Goal: Information Seeking & Learning: Learn about a topic

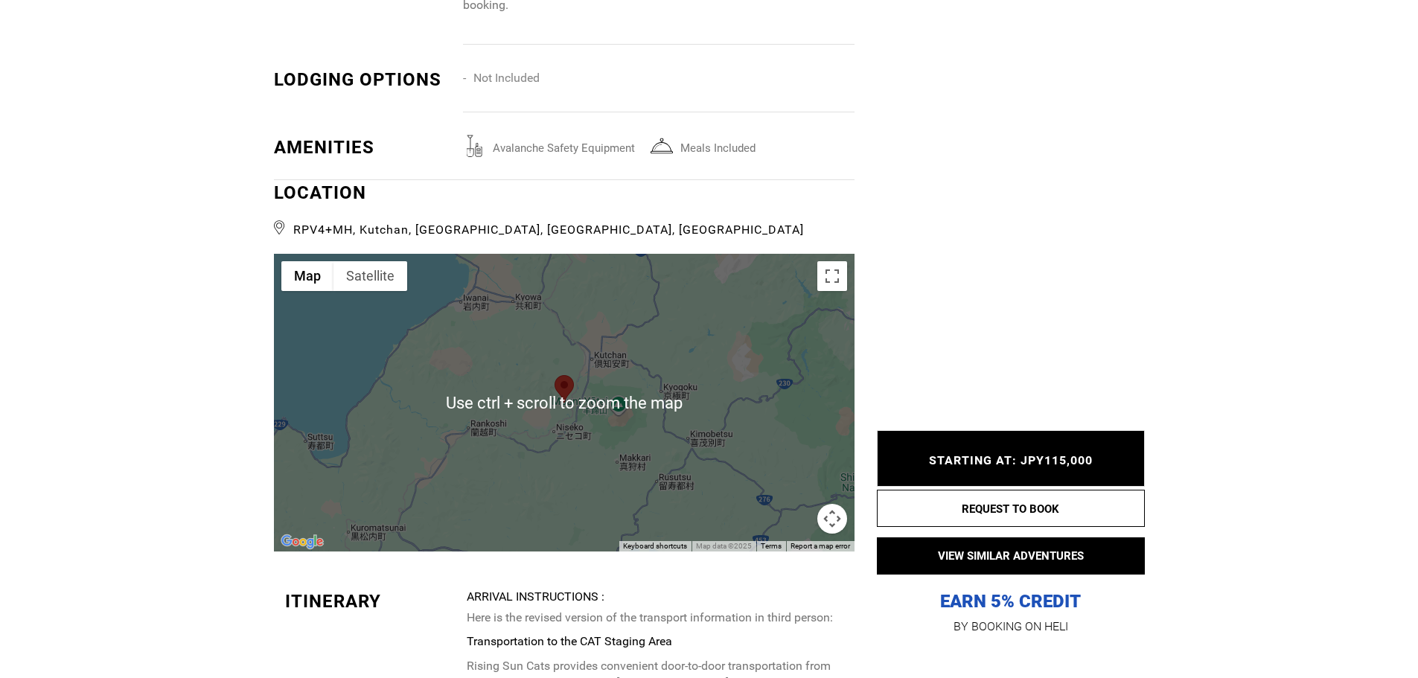
scroll to position [2084, 0]
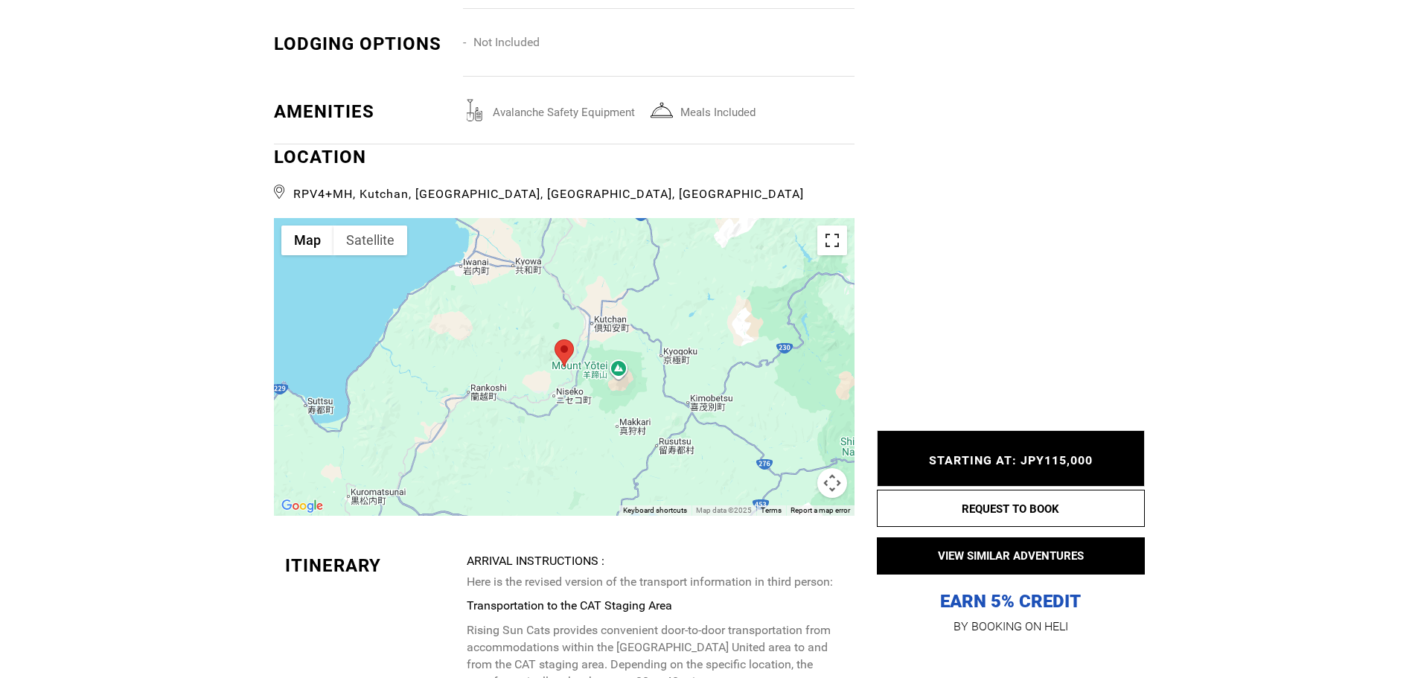
click at [828, 234] on button "Toggle fullscreen view" at bounding box center [832, 241] width 30 height 30
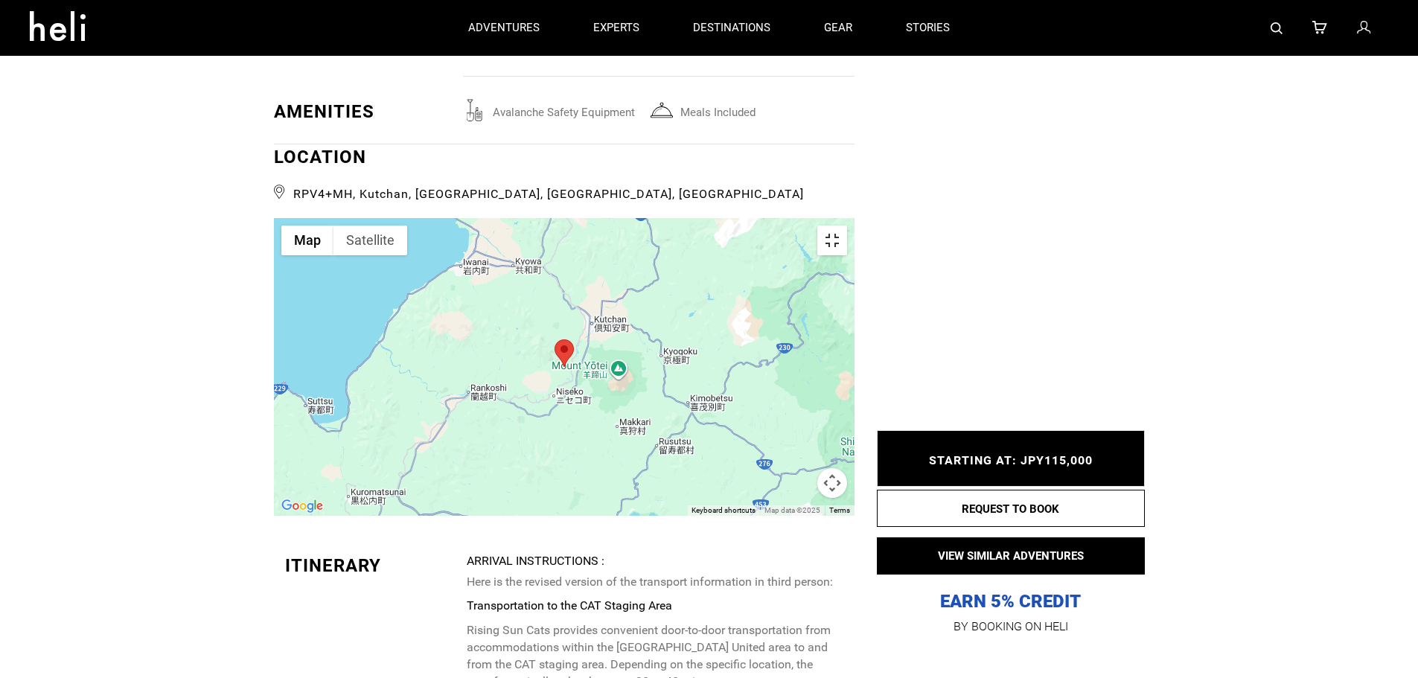
scroll to position [0, 0]
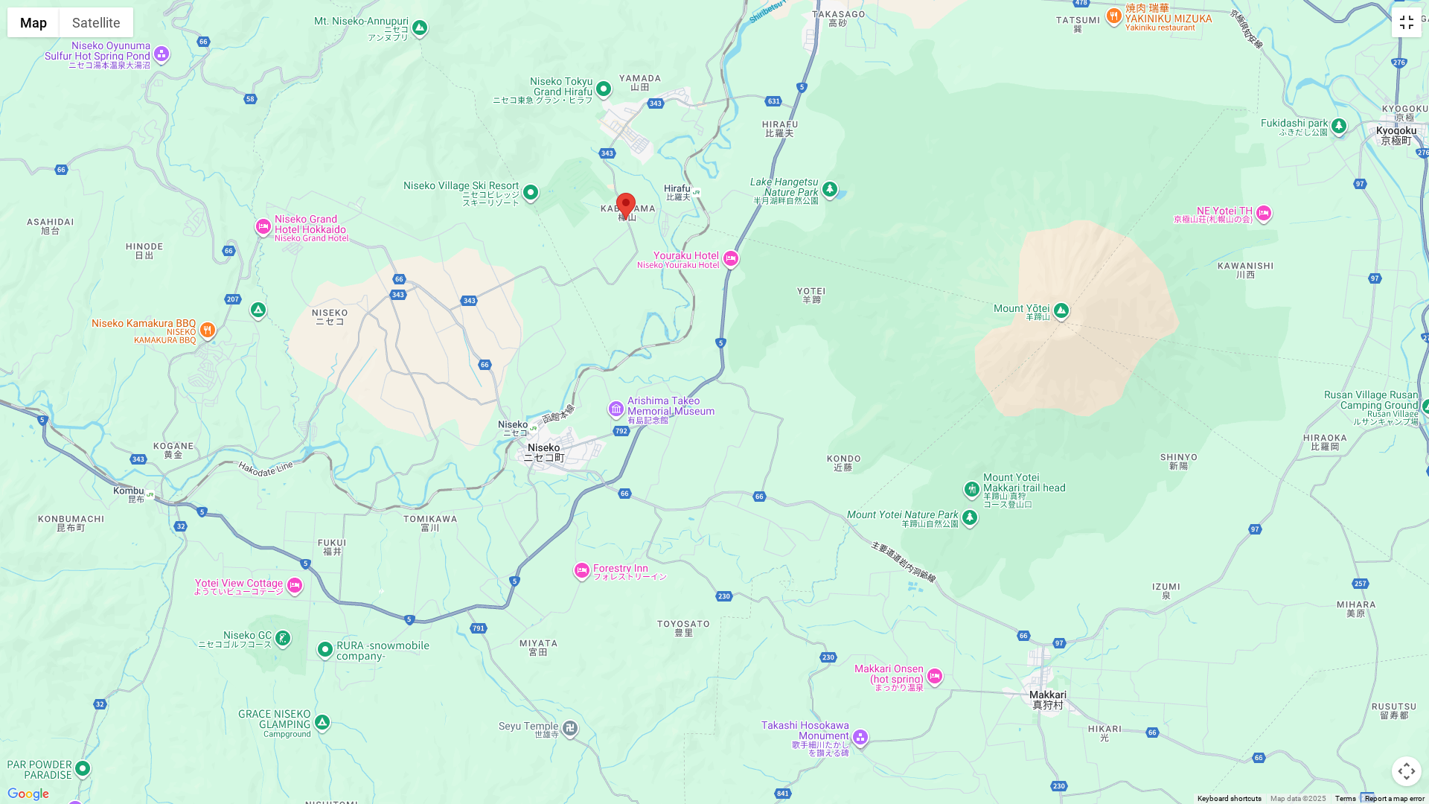
click at [1407, 18] on button "Toggle fullscreen view" at bounding box center [1407, 22] width 30 height 30
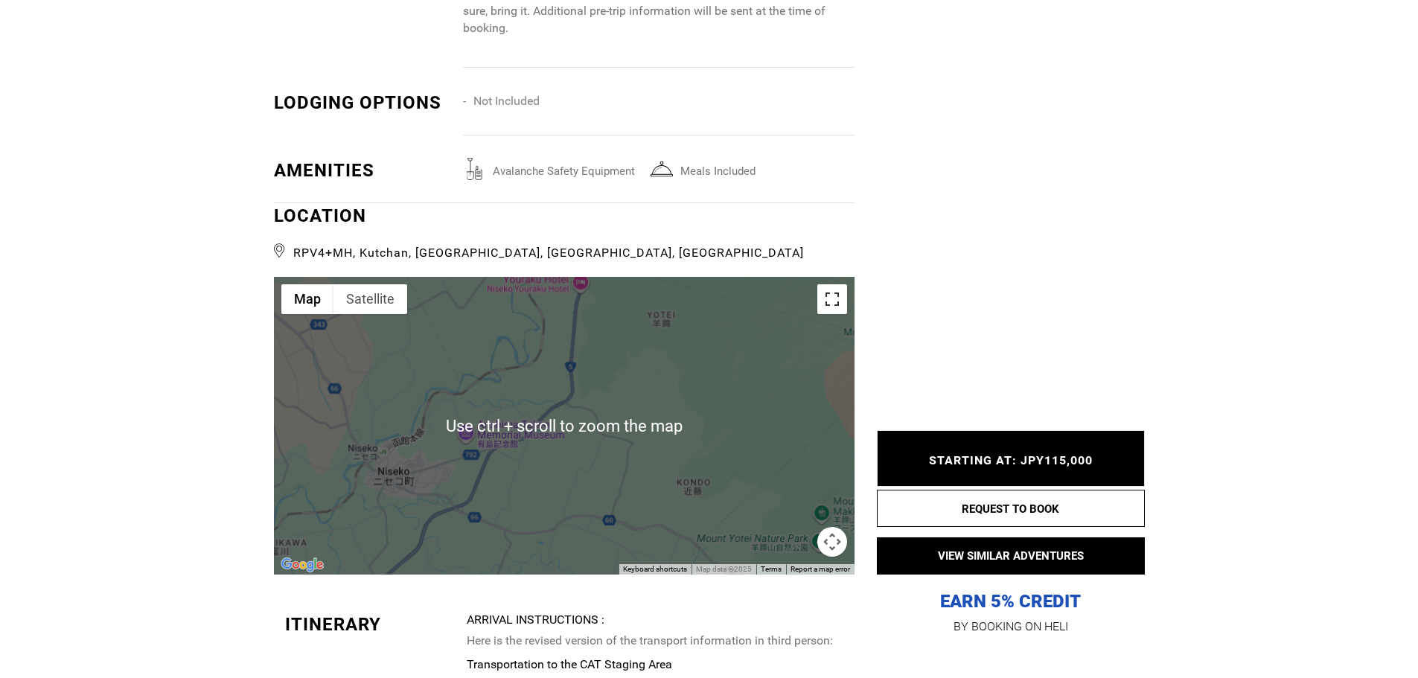
scroll to position [2158, 0]
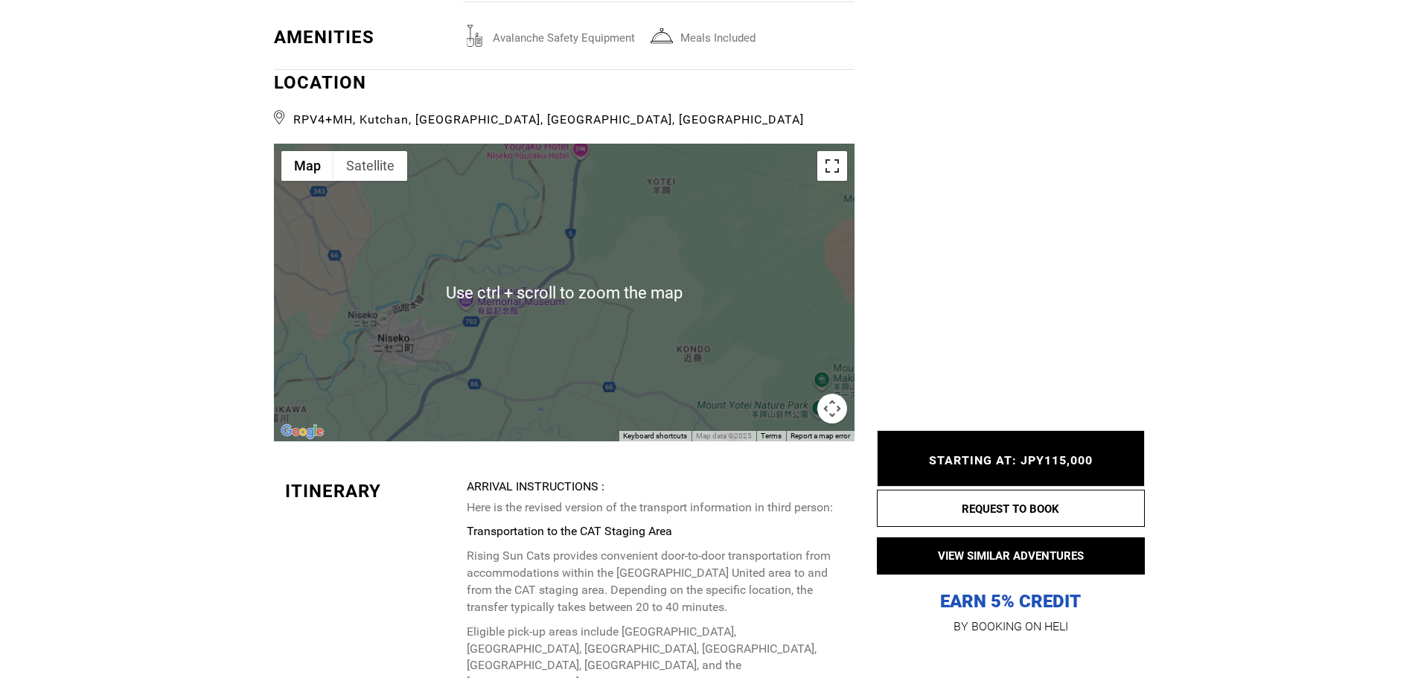
click at [833, 168] on button "Toggle fullscreen view" at bounding box center [832, 166] width 30 height 30
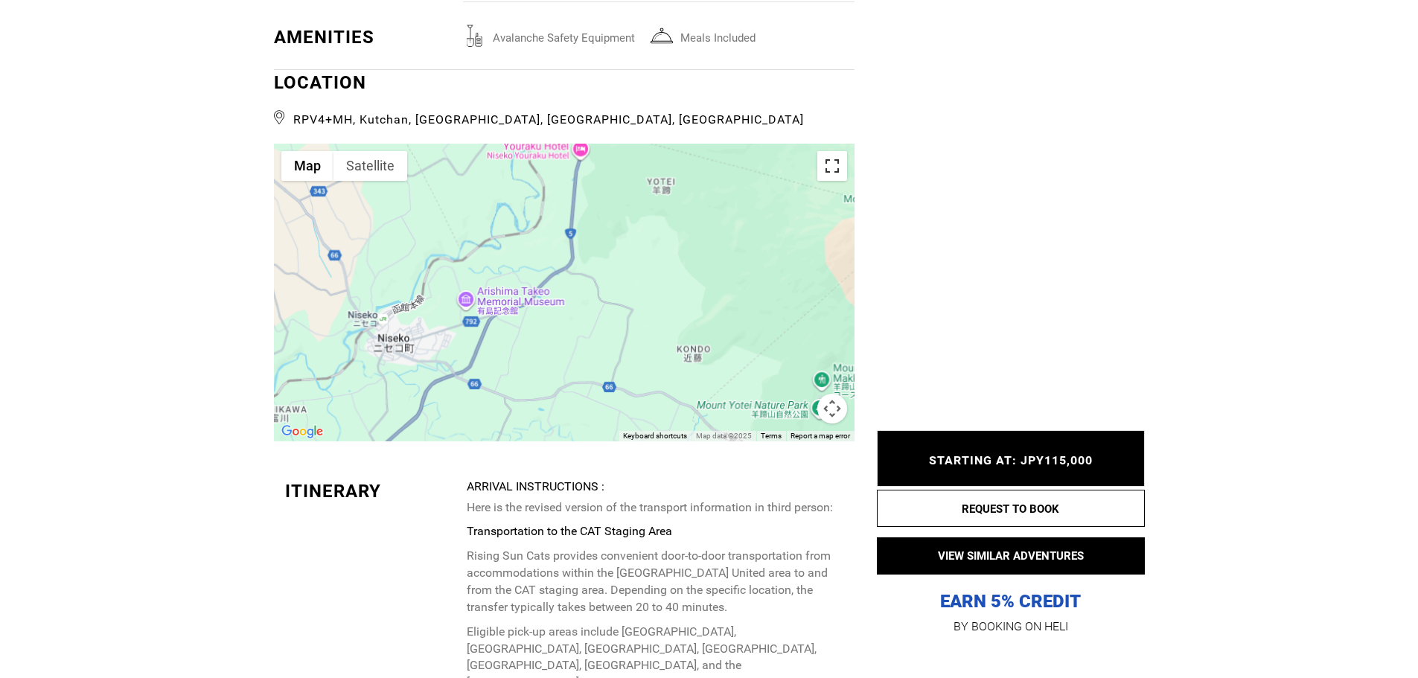
scroll to position [0, 0]
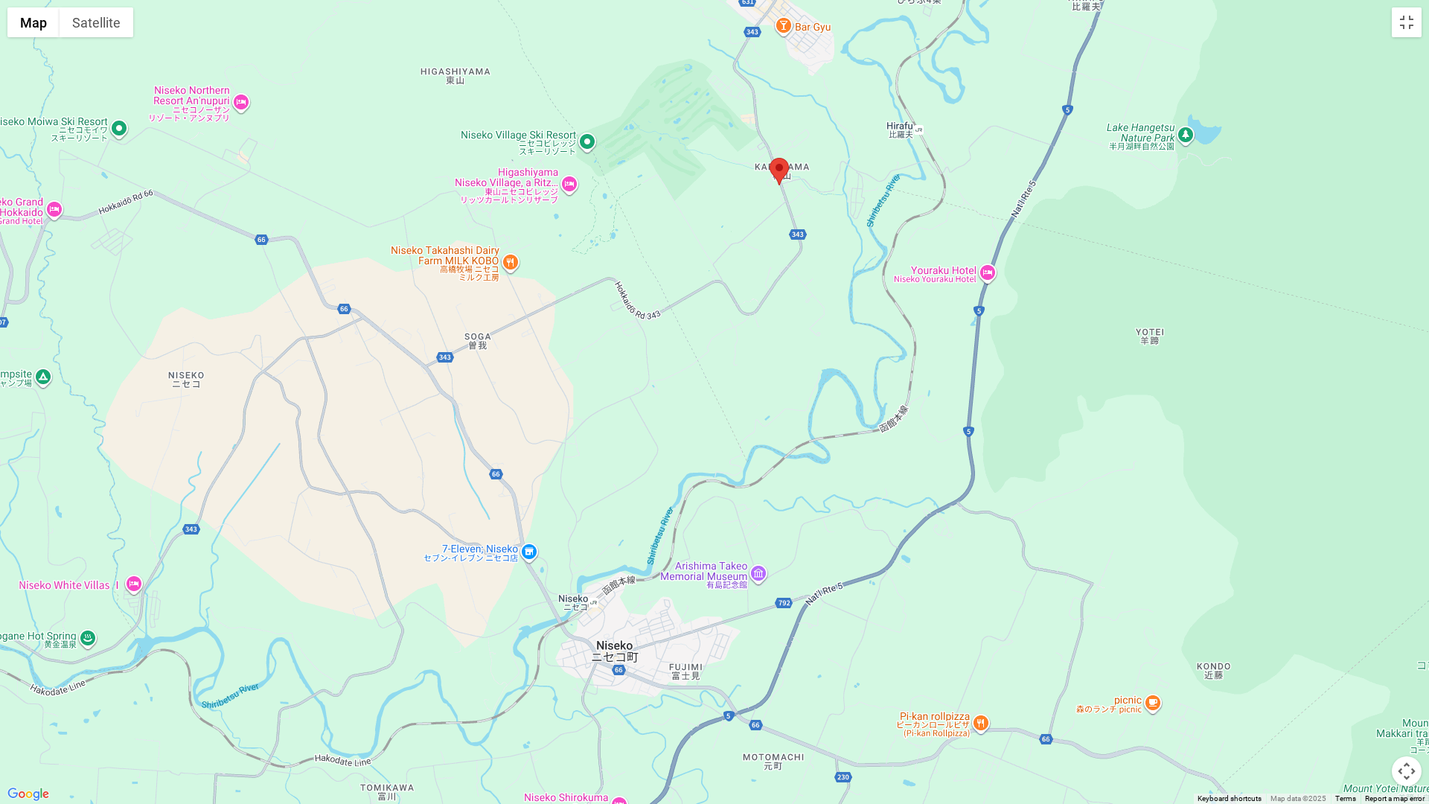
drag, startPoint x: 688, startPoint y: 468, endPoint x: 699, endPoint y: 375, distance: 93.7
click at [699, 375] on div at bounding box center [714, 402] width 1429 height 804
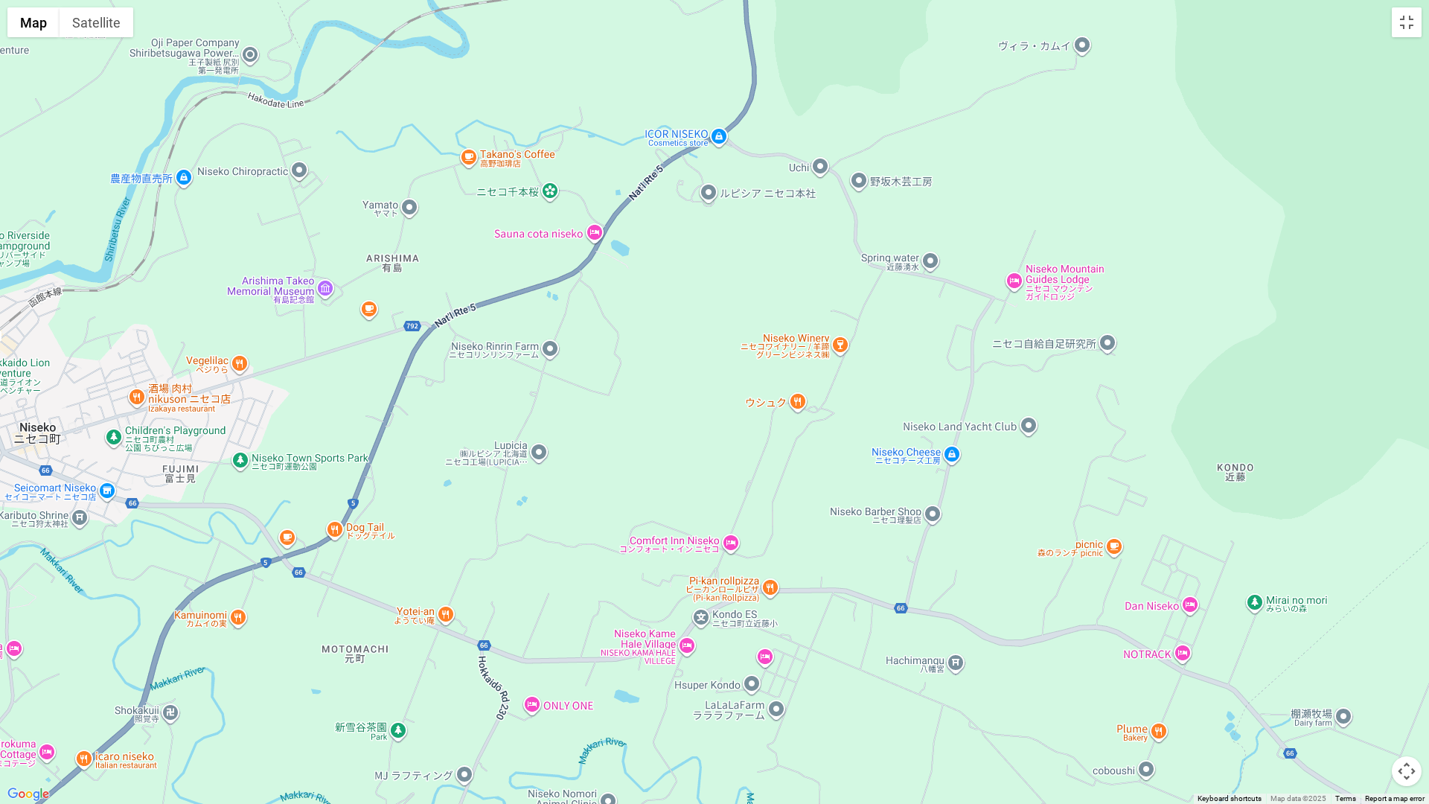
drag, startPoint x: 742, startPoint y: 335, endPoint x: 199, endPoint y: 434, distance: 551.5
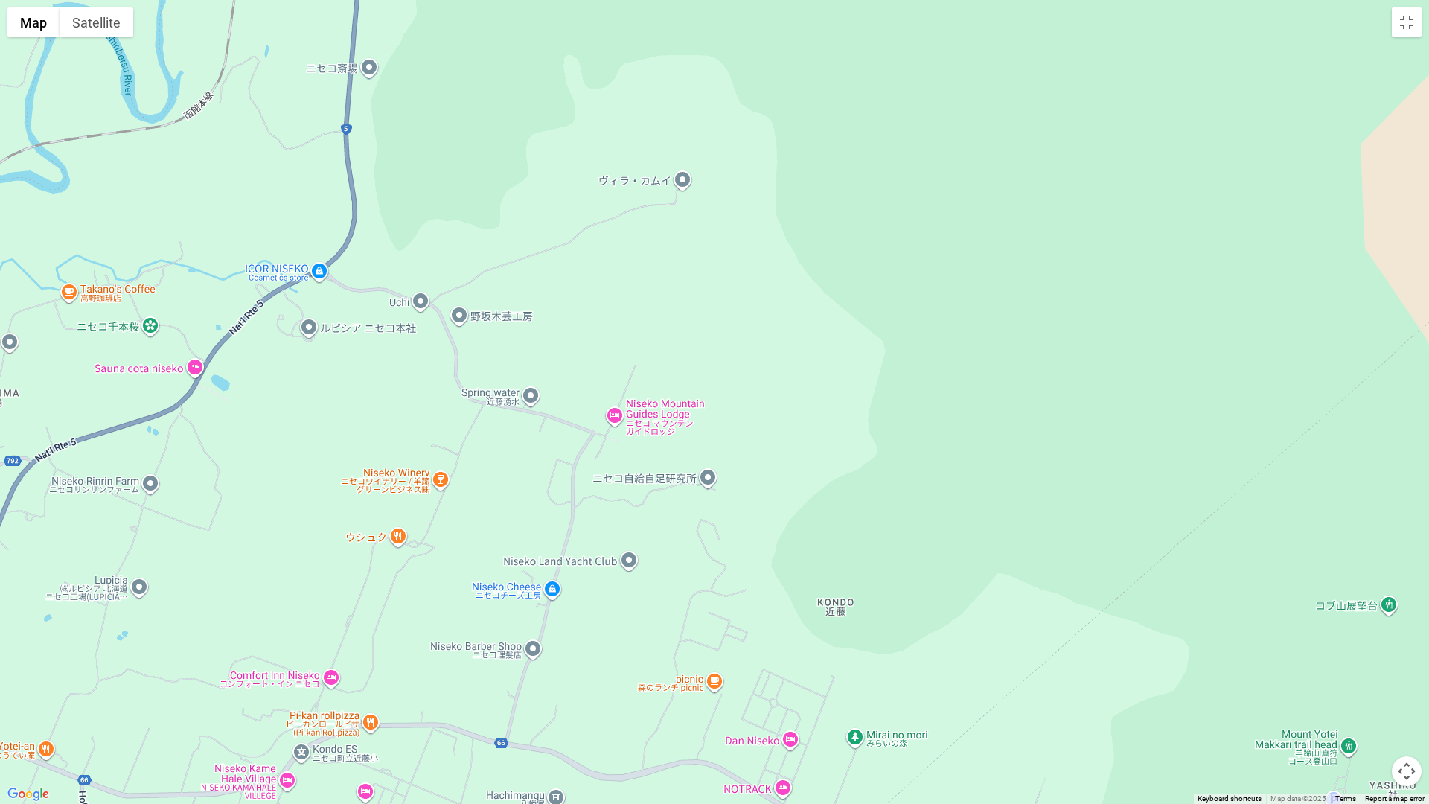
drag, startPoint x: 671, startPoint y: 304, endPoint x: 527, endPoint y: 379, distance: 162.1
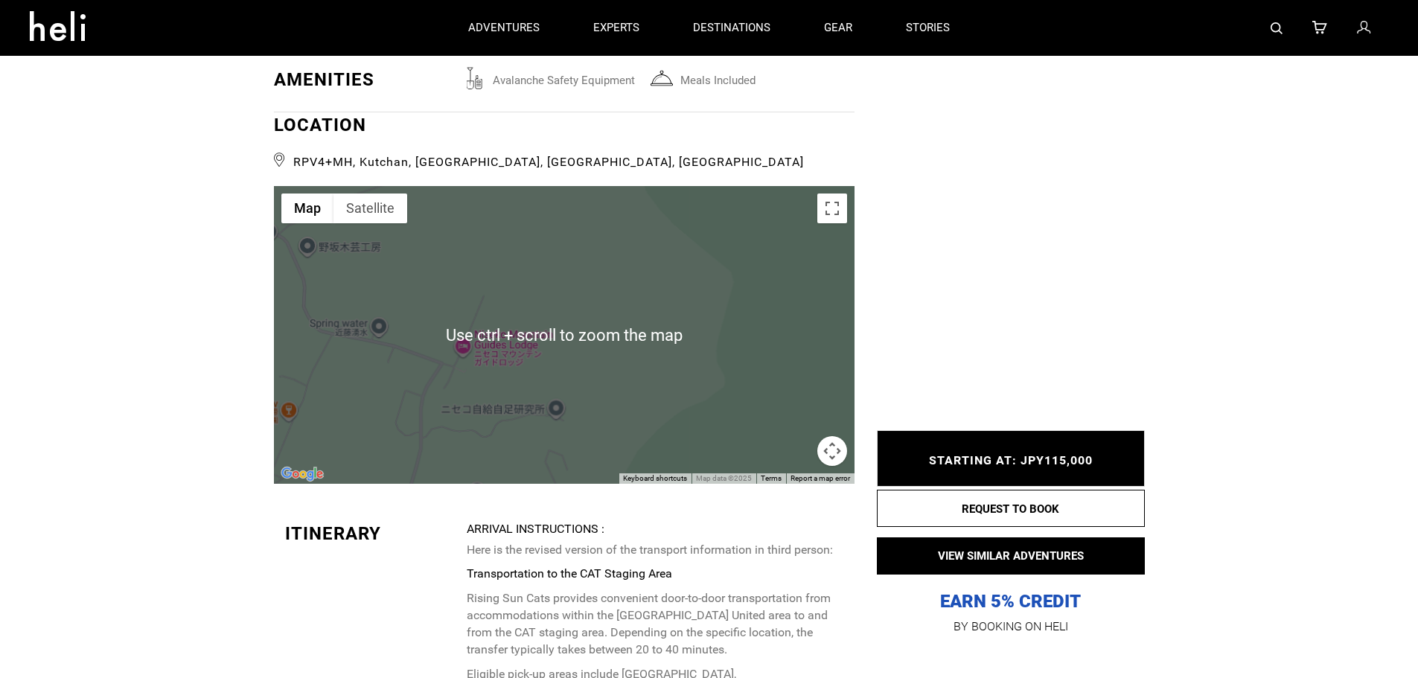
scroll to position [2084, 0]
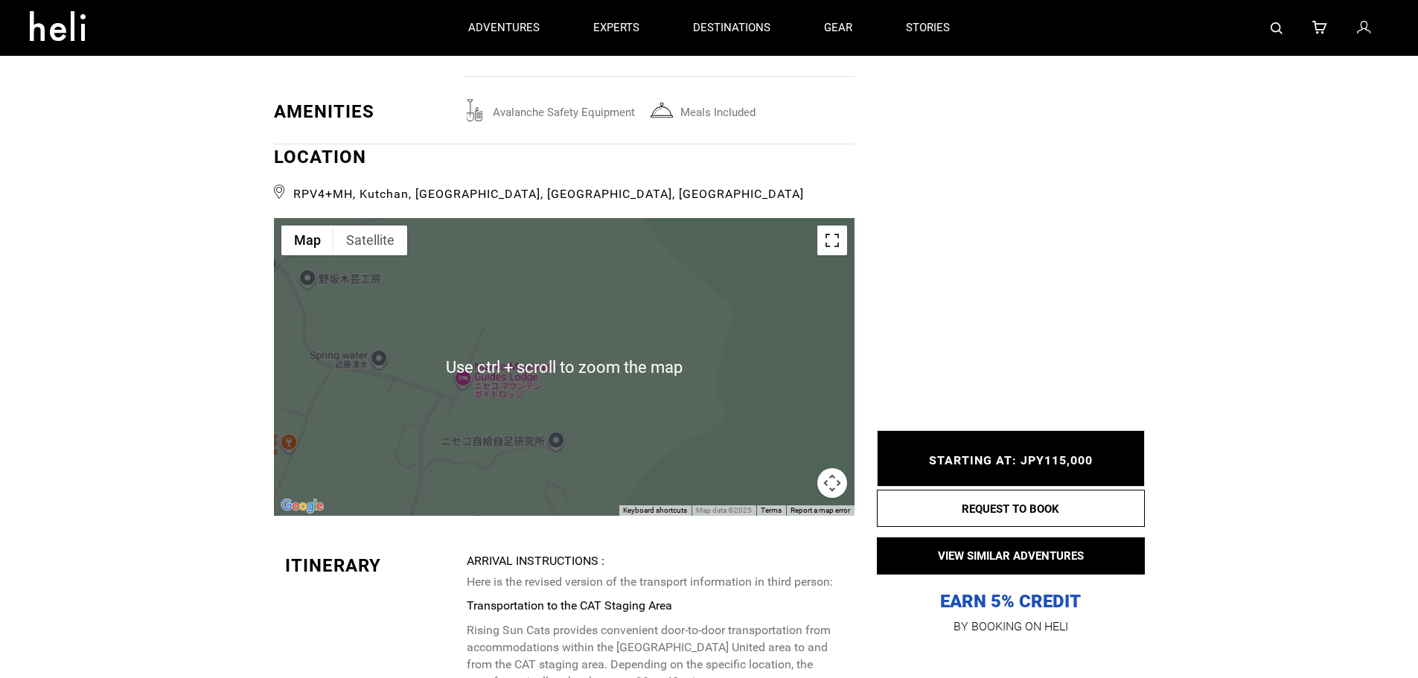
click at [830, 240] on button "Toggle fullscreen view" at bounding box center [832, 241] width 30 height 30
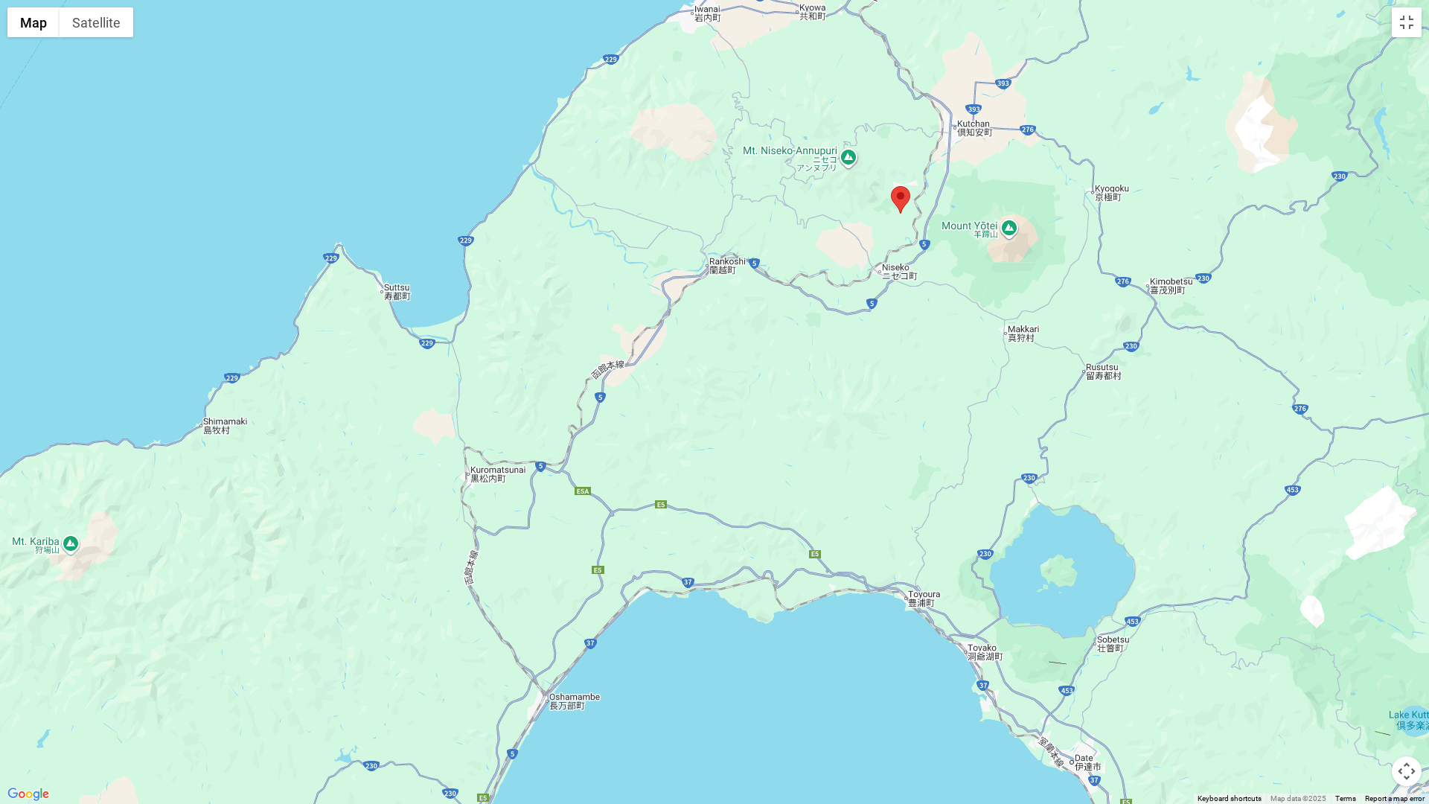
drag, startPoint x: 619, startPoint y: 484, endPoint x: 728, endPoint y: 343, distance: 178.2
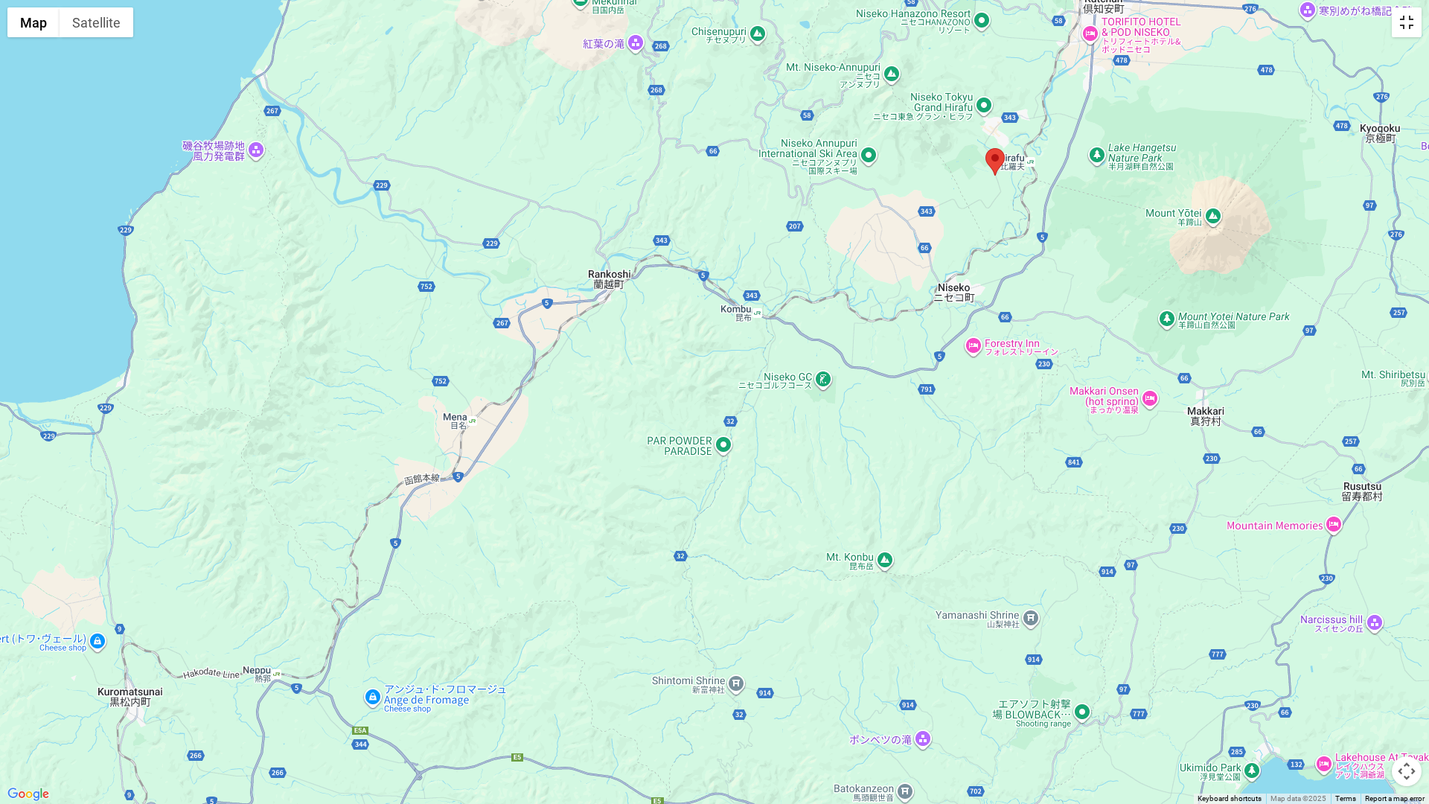
click at [1412, 23] on button "Toggle fullscreen view" at bounding box center [1407, 22] width 30 height 30
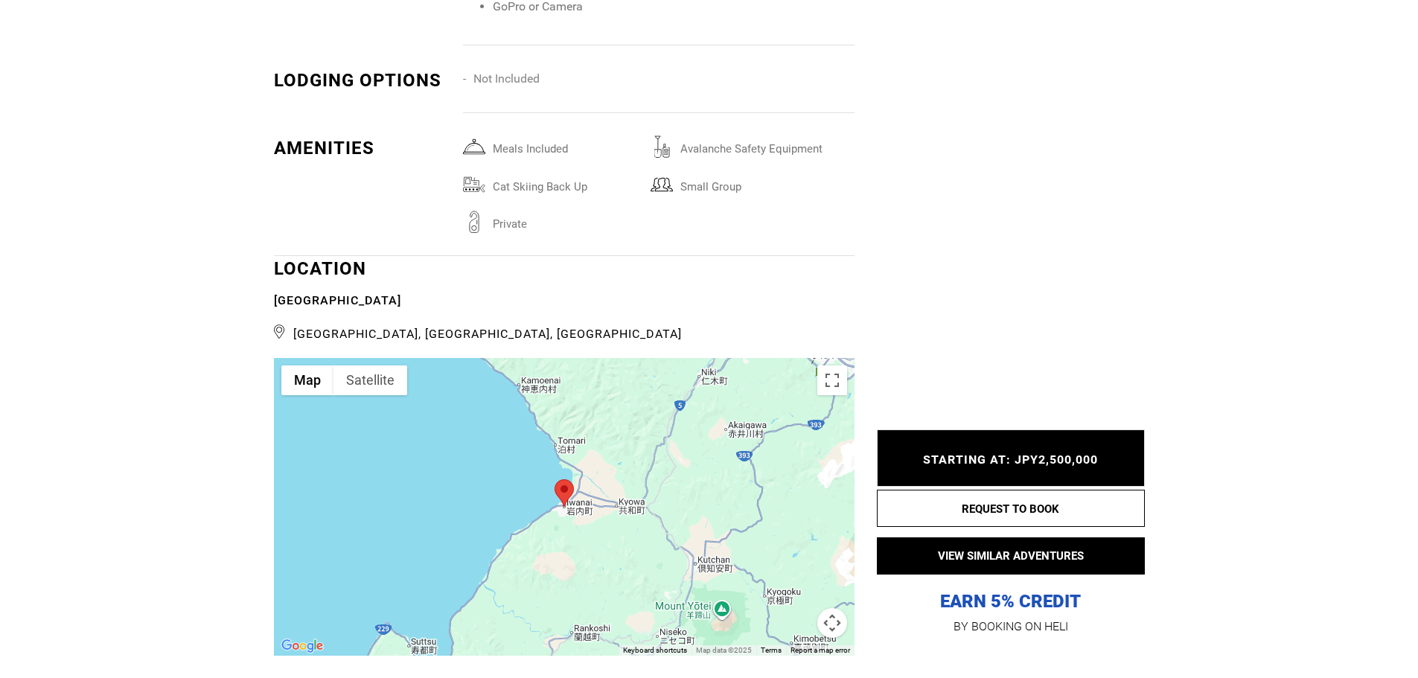
scroll to position [3424, 0]
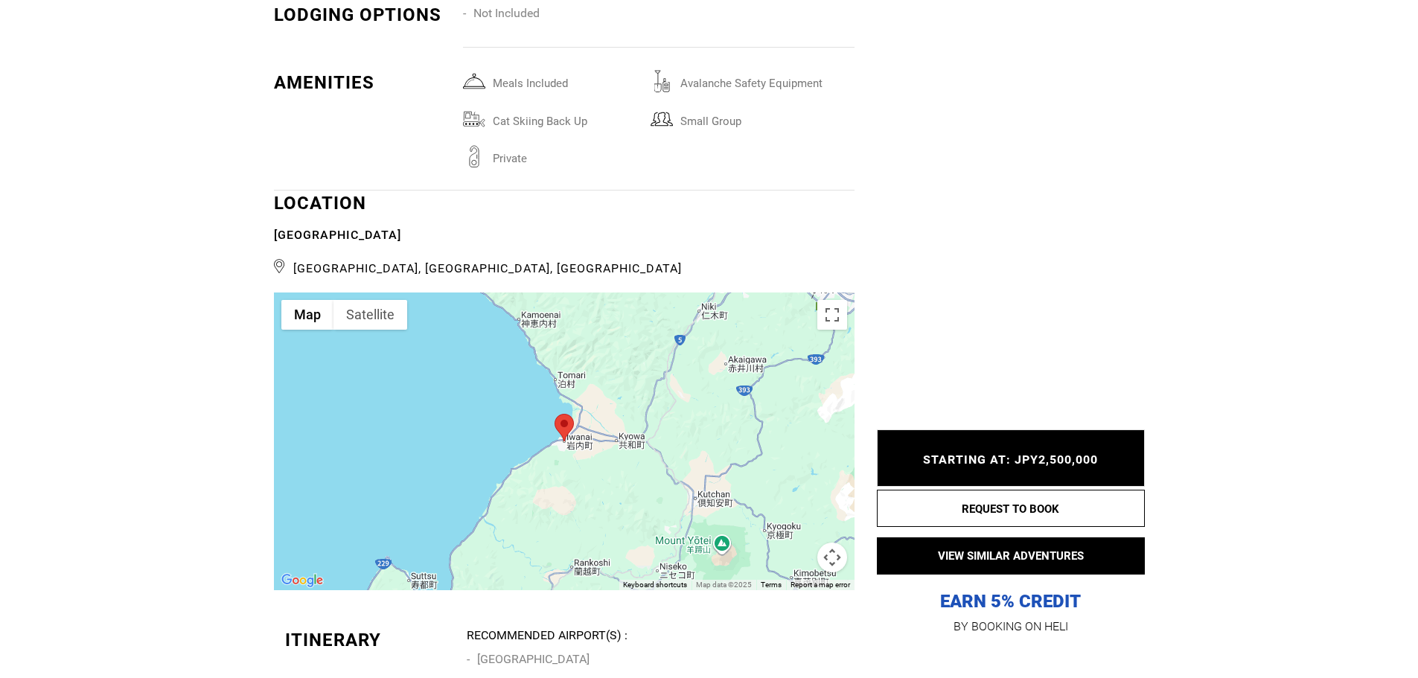
click at [684, 379] on div at bounding box center [564, 442] width 581 height 298
click at [830, 300] on button "Toggle fullscreen view" at bounding box center [832, 315] width 30 height 30
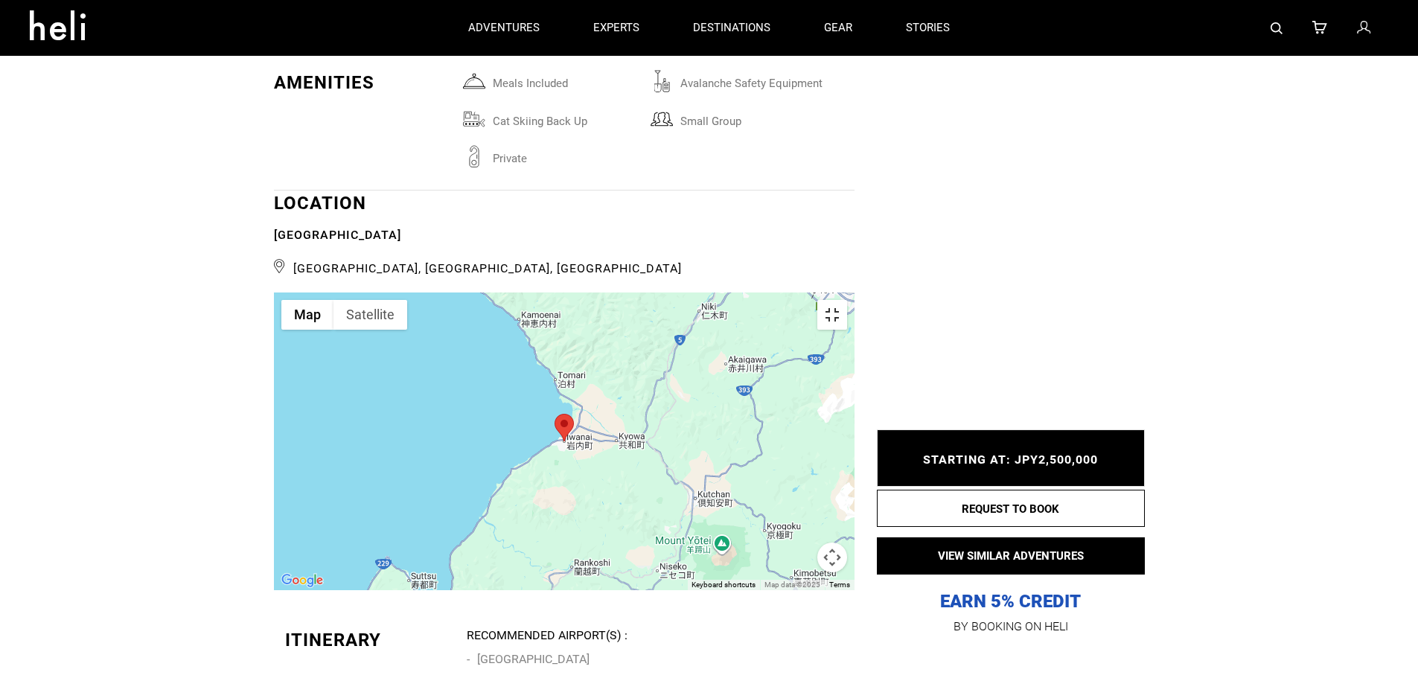
scroll to position [0, 0]
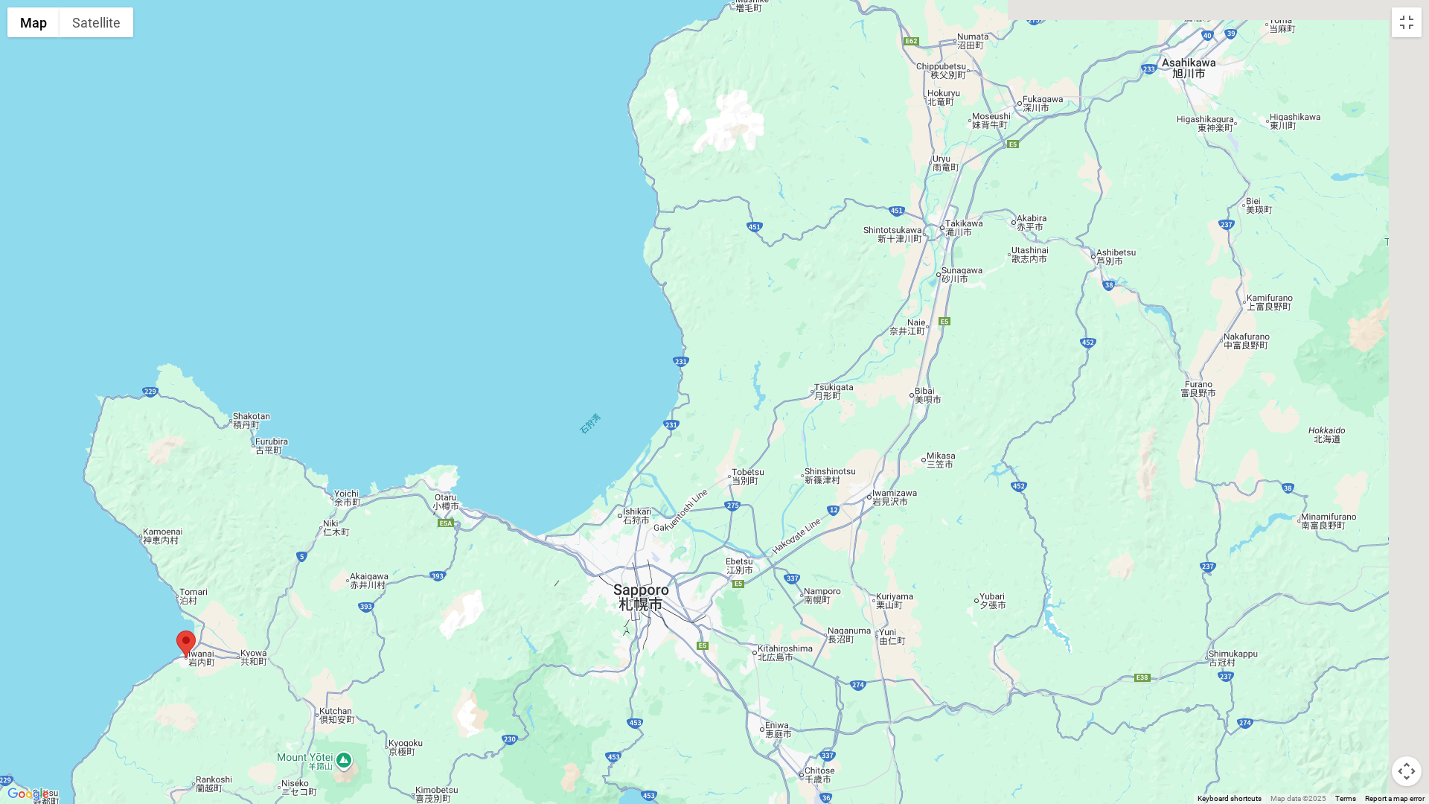
drag, startPoint x: 1085, startPoint y: 420, endPoint x: 557, endPoint y: 677, distance: 587.2
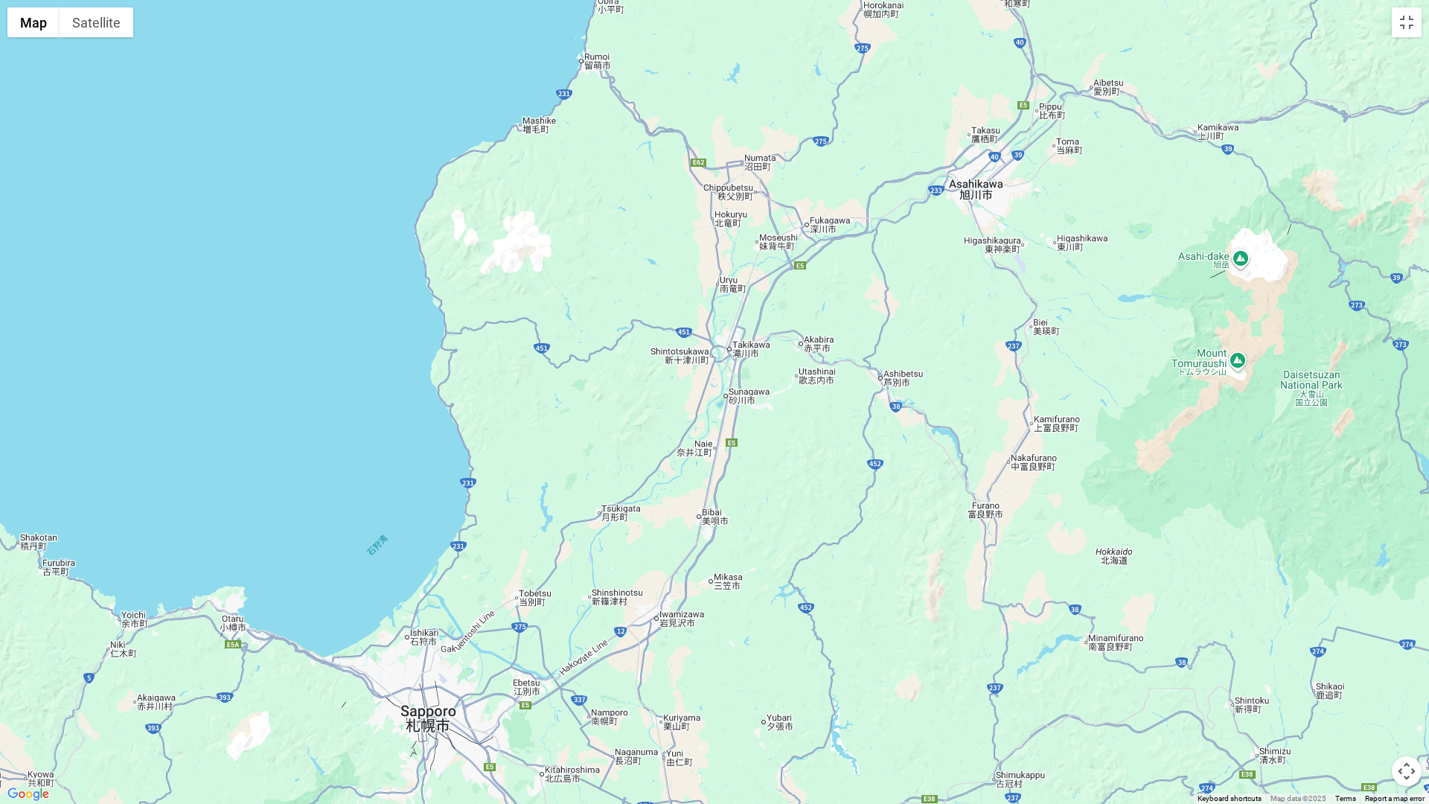
drag, startPoint x: 745, startPoint y: 431, endPoint x: 524, endPoint y: 559, distance: 255.4
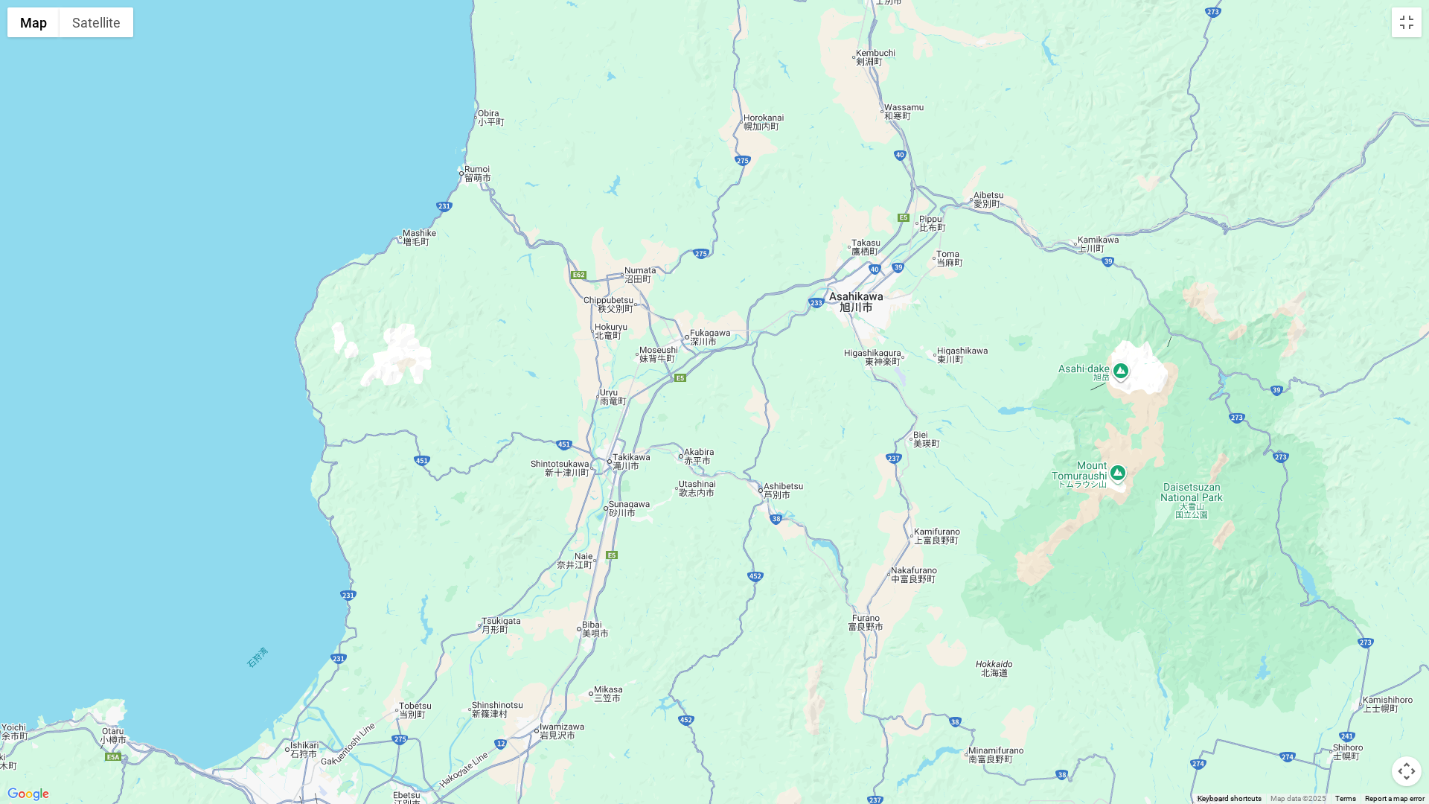
drag, startPoint x: 1014, startPoint y: 389, endPoint x: 979, endPoint y: 446, distance: 66.5
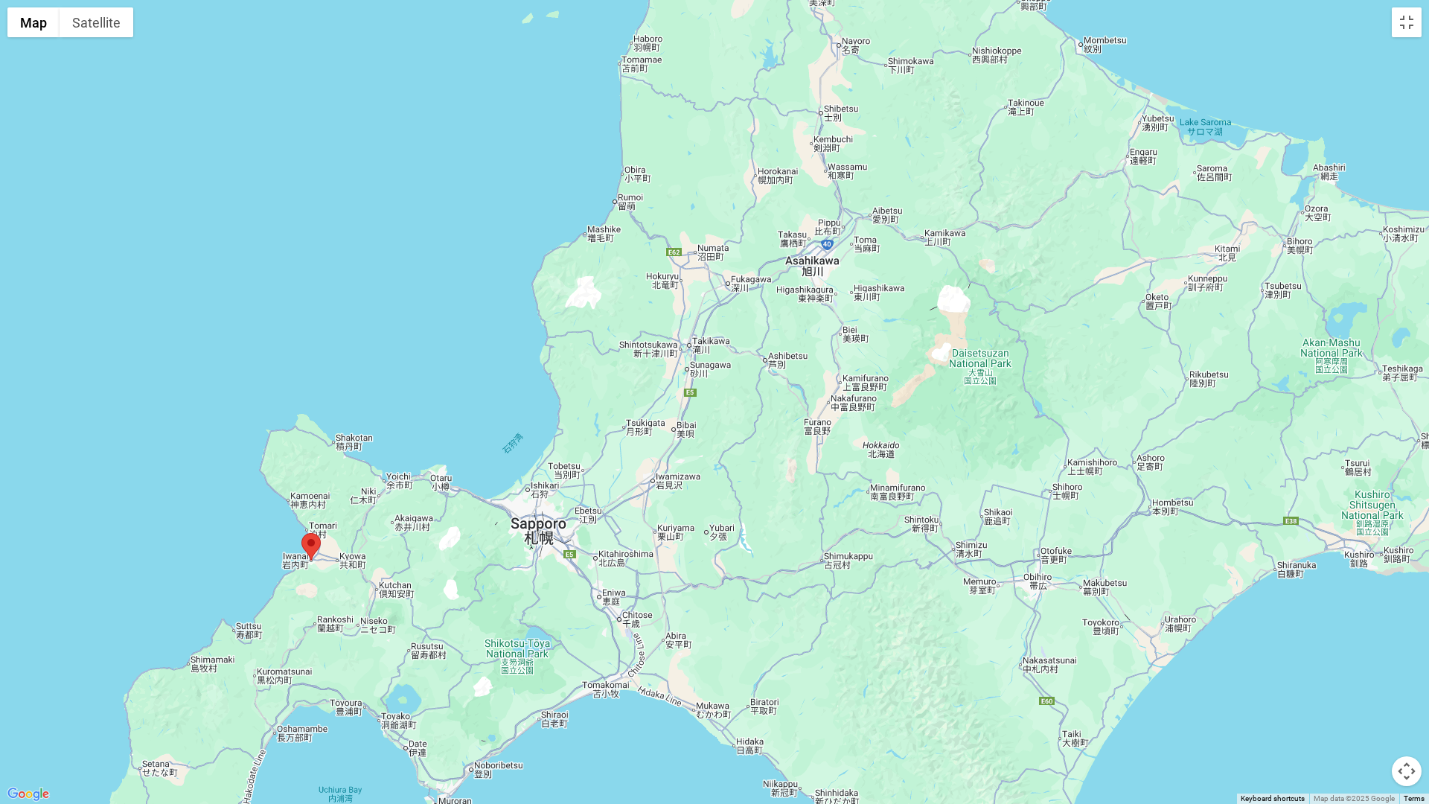
drag, startPoint x: 847, startPoint y: 560, endPoint x: 808, endPoint y: 446, distance: 120.5
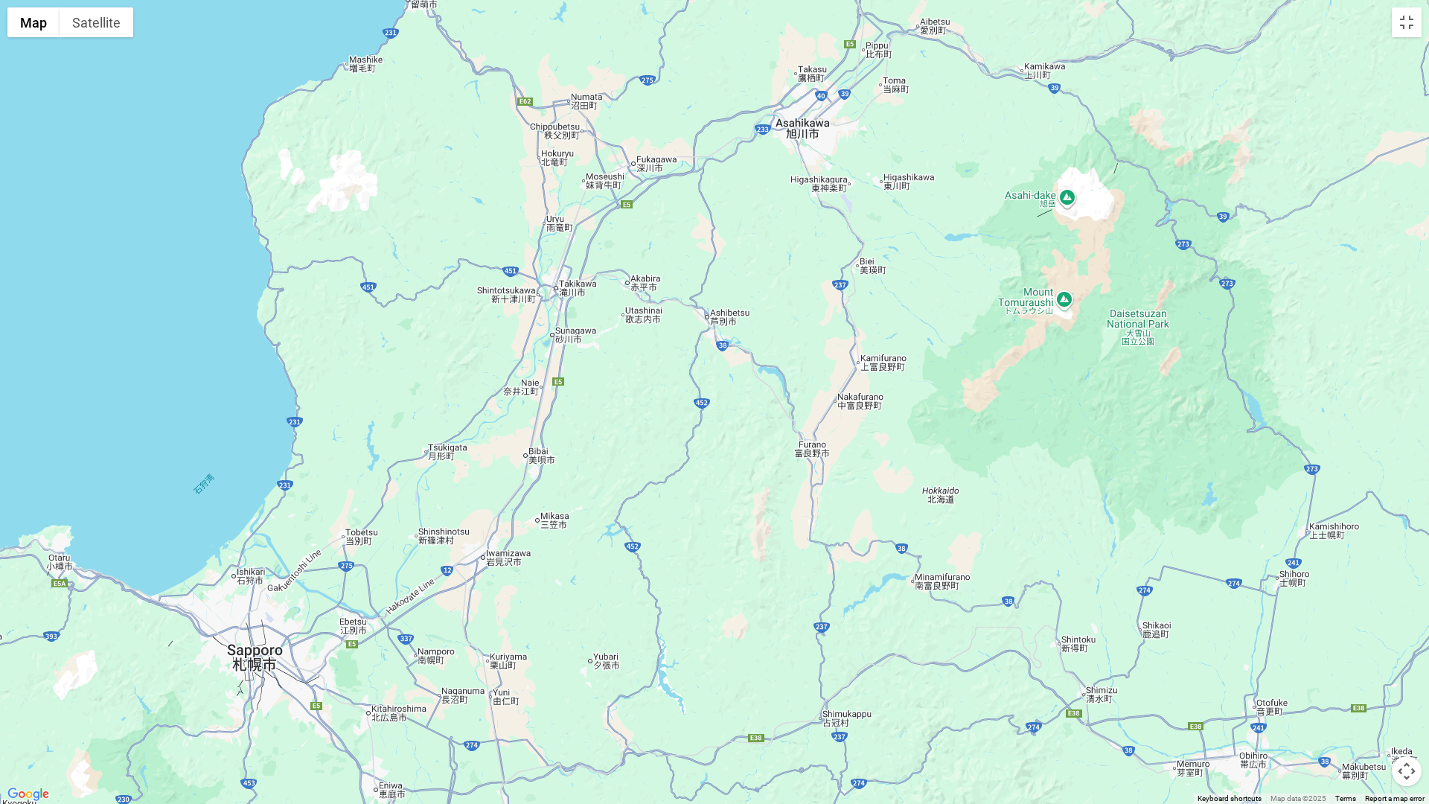
drag, startPoint x: 816, startPoint y: 304, endPoint x: 766, endPoint y: 310, distance: 50.2
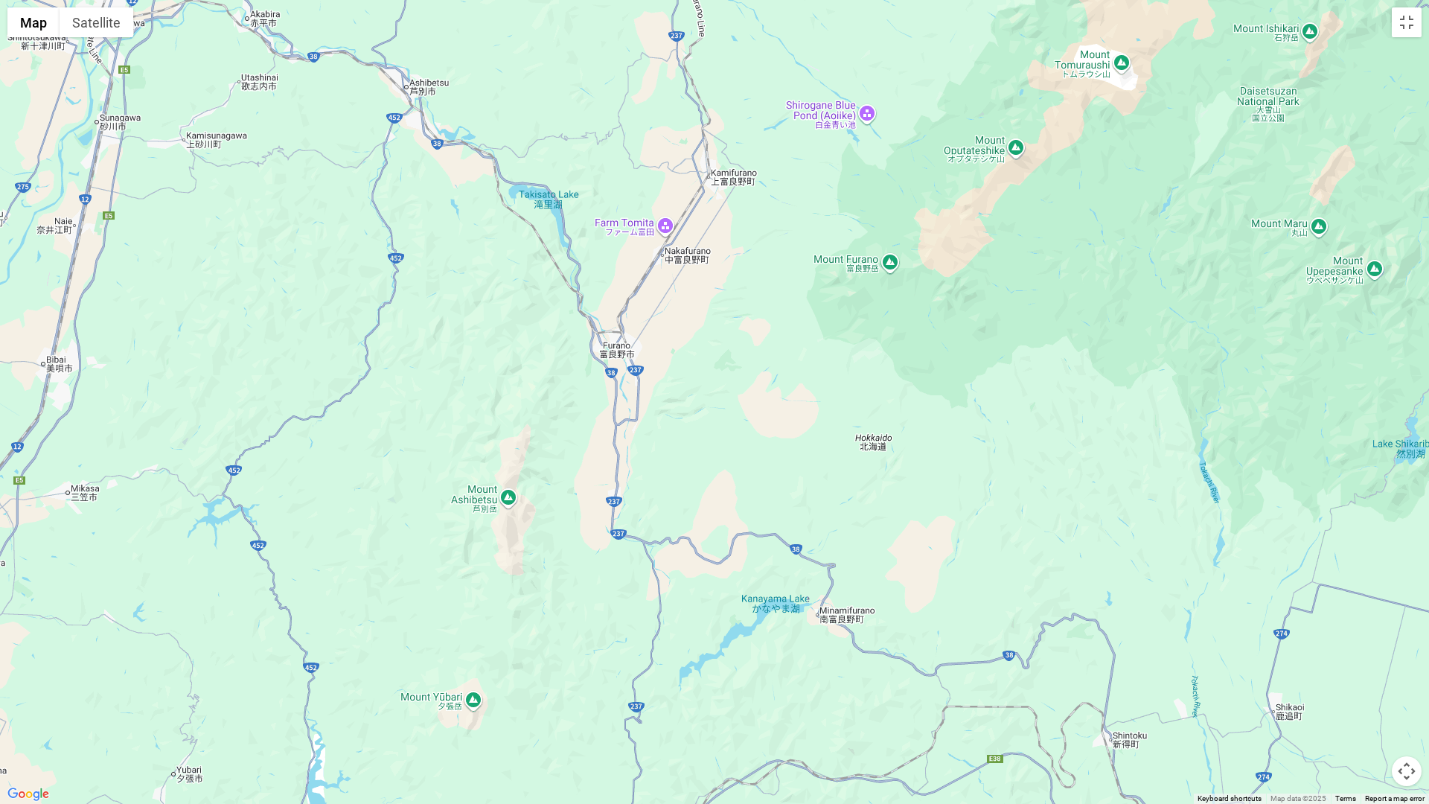
drag, startPoint x: 915, startPoint y: 542, endPoint x: 882, endPoint y: 322, distance: 222.8
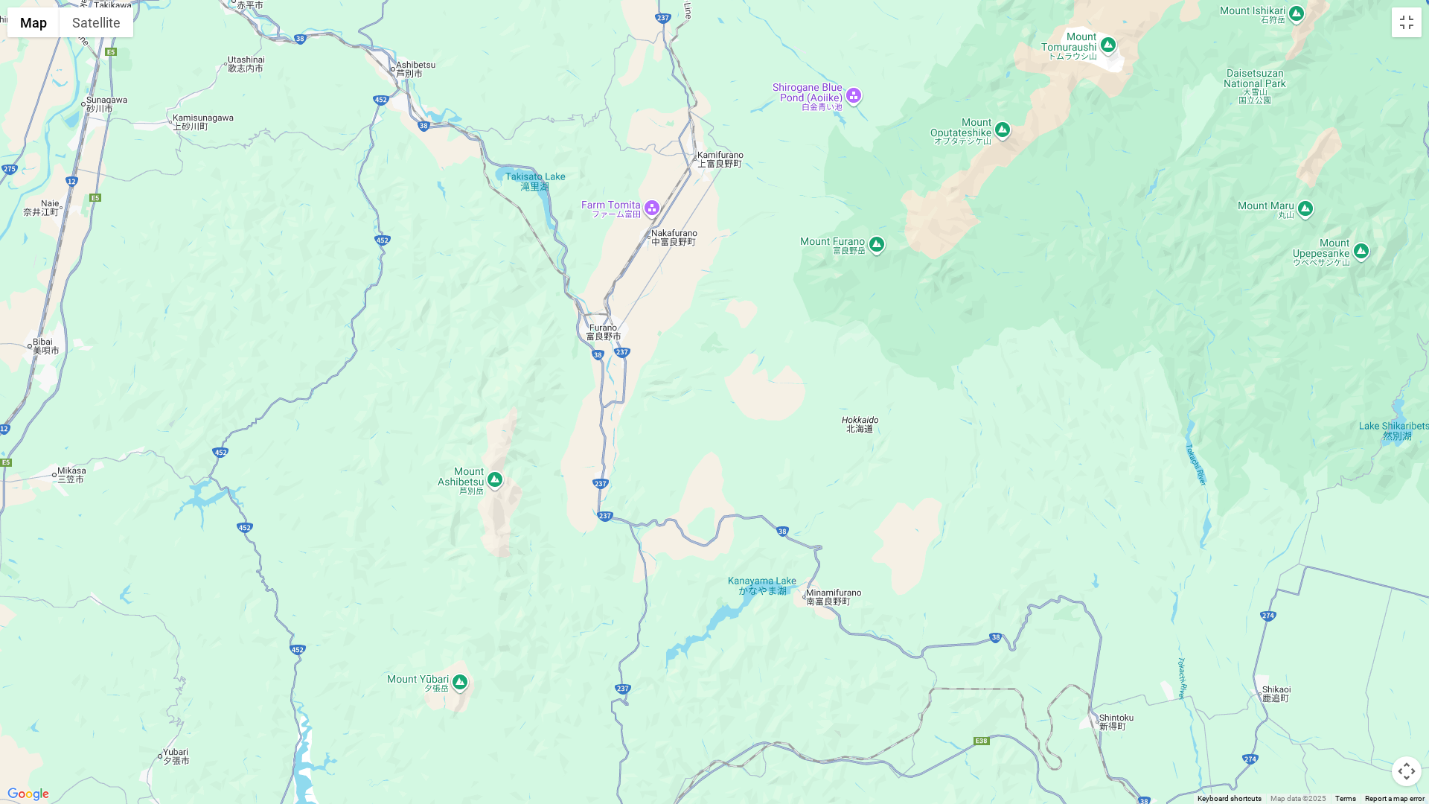
drag, startPoint x: 913, startPoint y: 461, endPoint x: 895, endPoint y: 438, distance: 28.6
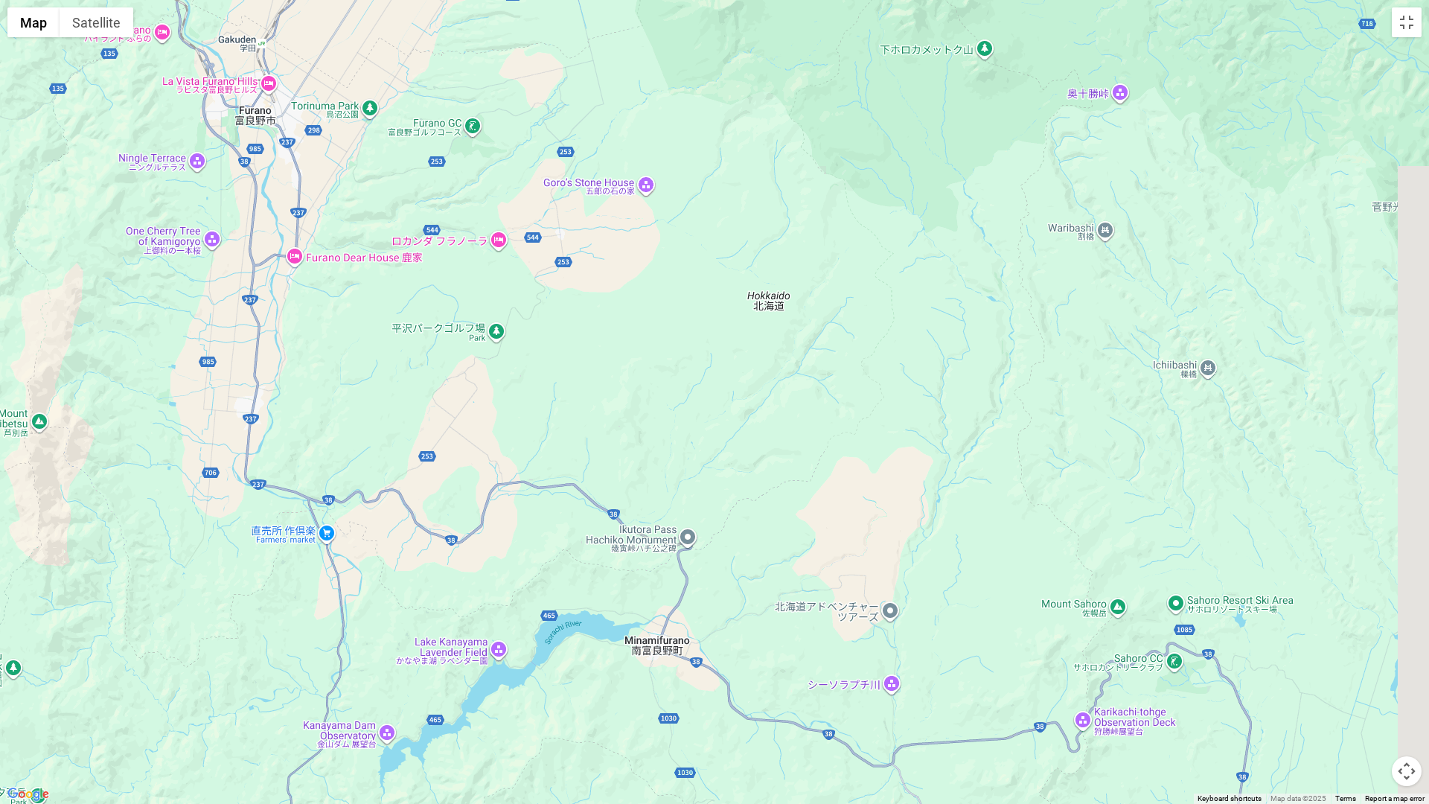
drag, startPoint x: 746, startPoint y: 428, endPoint x: 630, endPoint y: 274, distance: 192.5
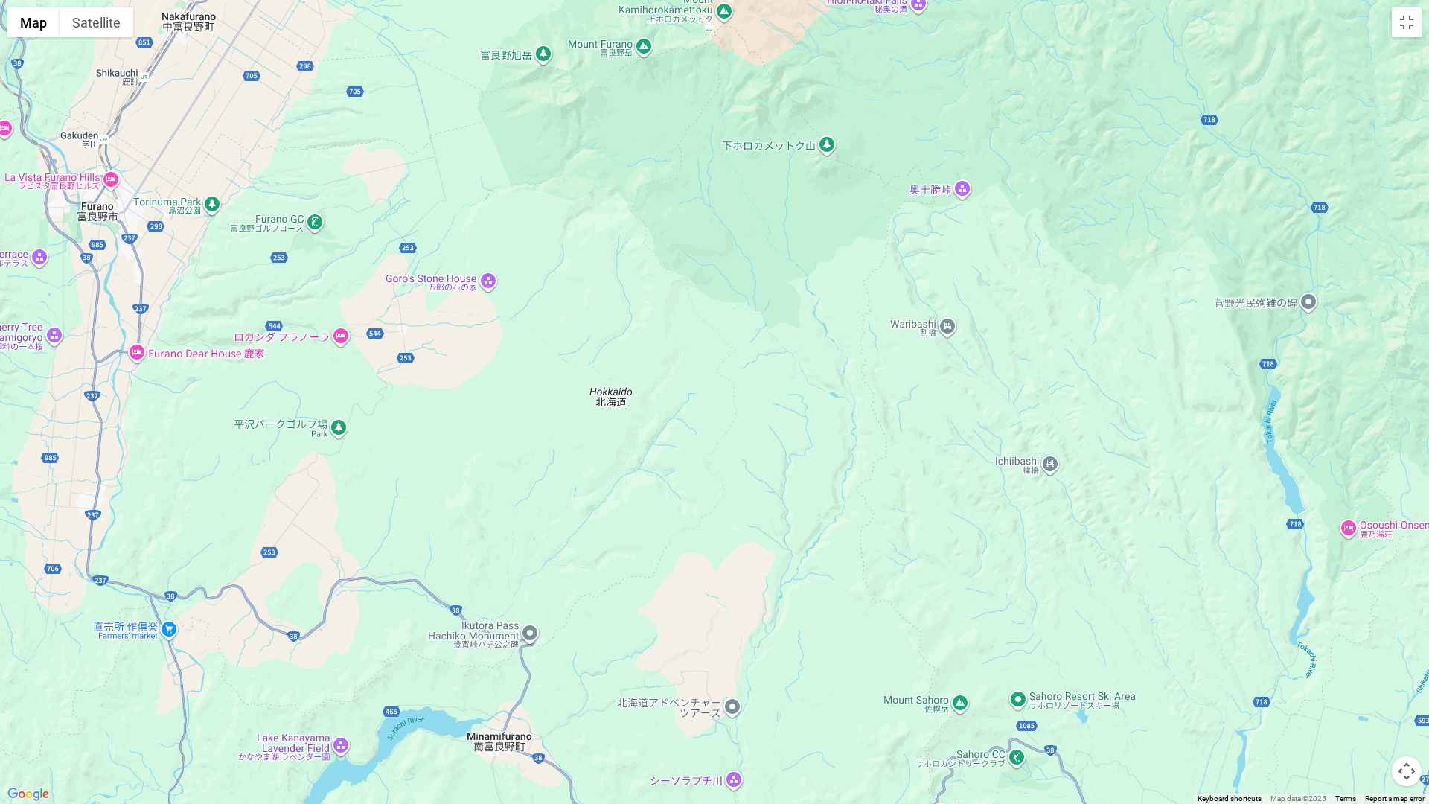
drag, startPoint x: 884, startPoint y: 444, endPoint x: 756, endPoint y: 630, distance: 225.2
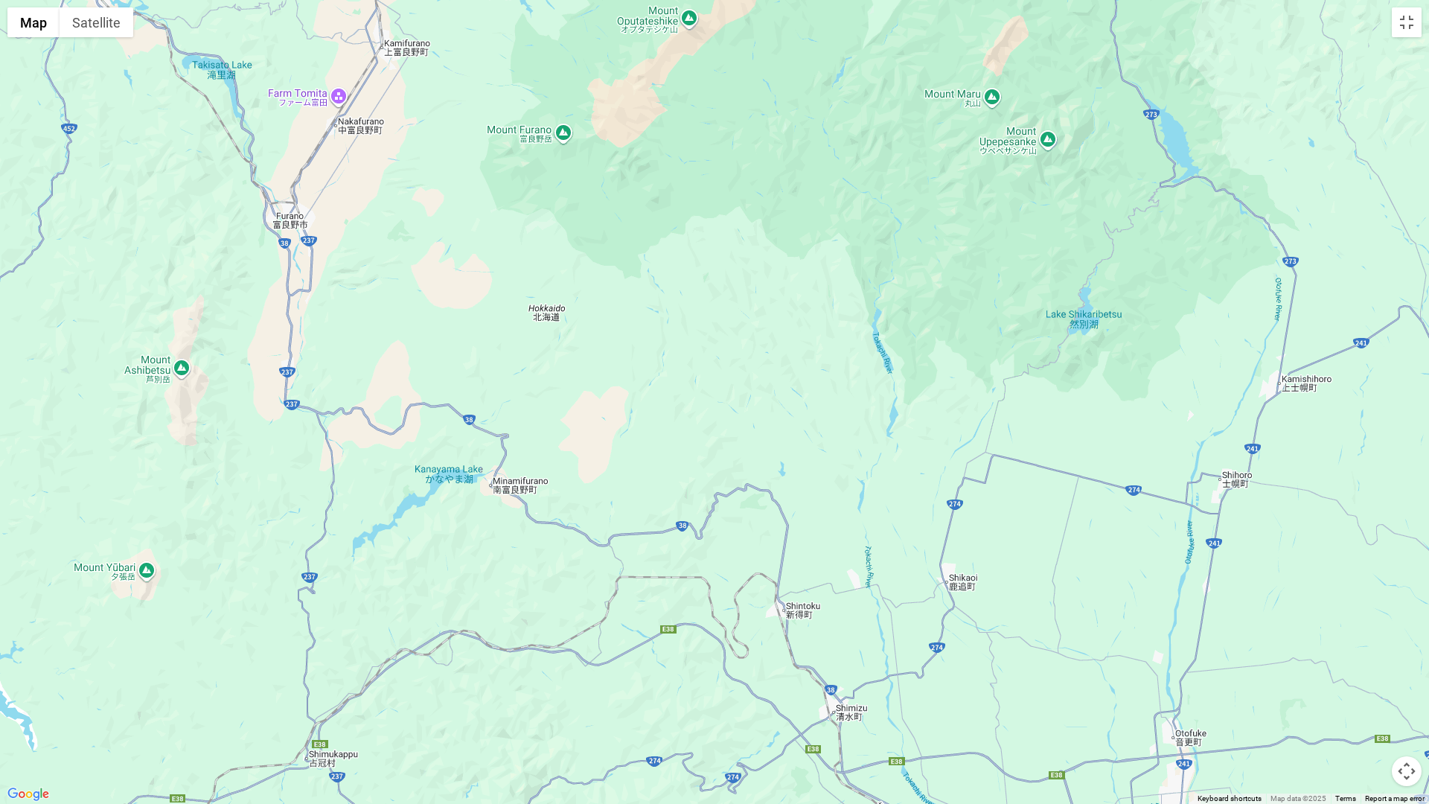
drag, startPoint x: 953, startPoint y: 607, endPoint x: 855, endPoint y: 413, distance: 217.4
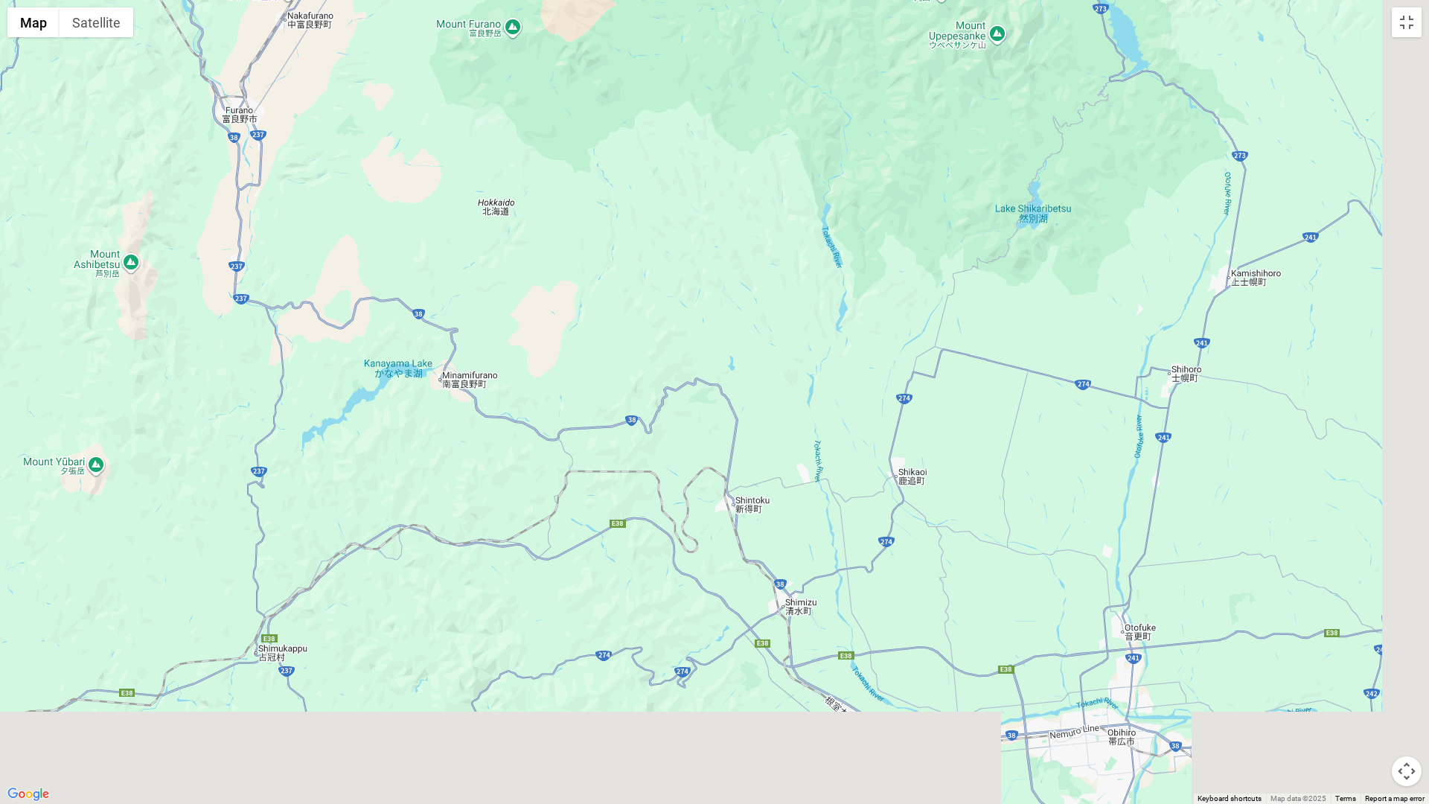
drag, startPoint x: 867, startPoint y: 404, endPoint x: 846, endPoint y: 362, distance: 46.9
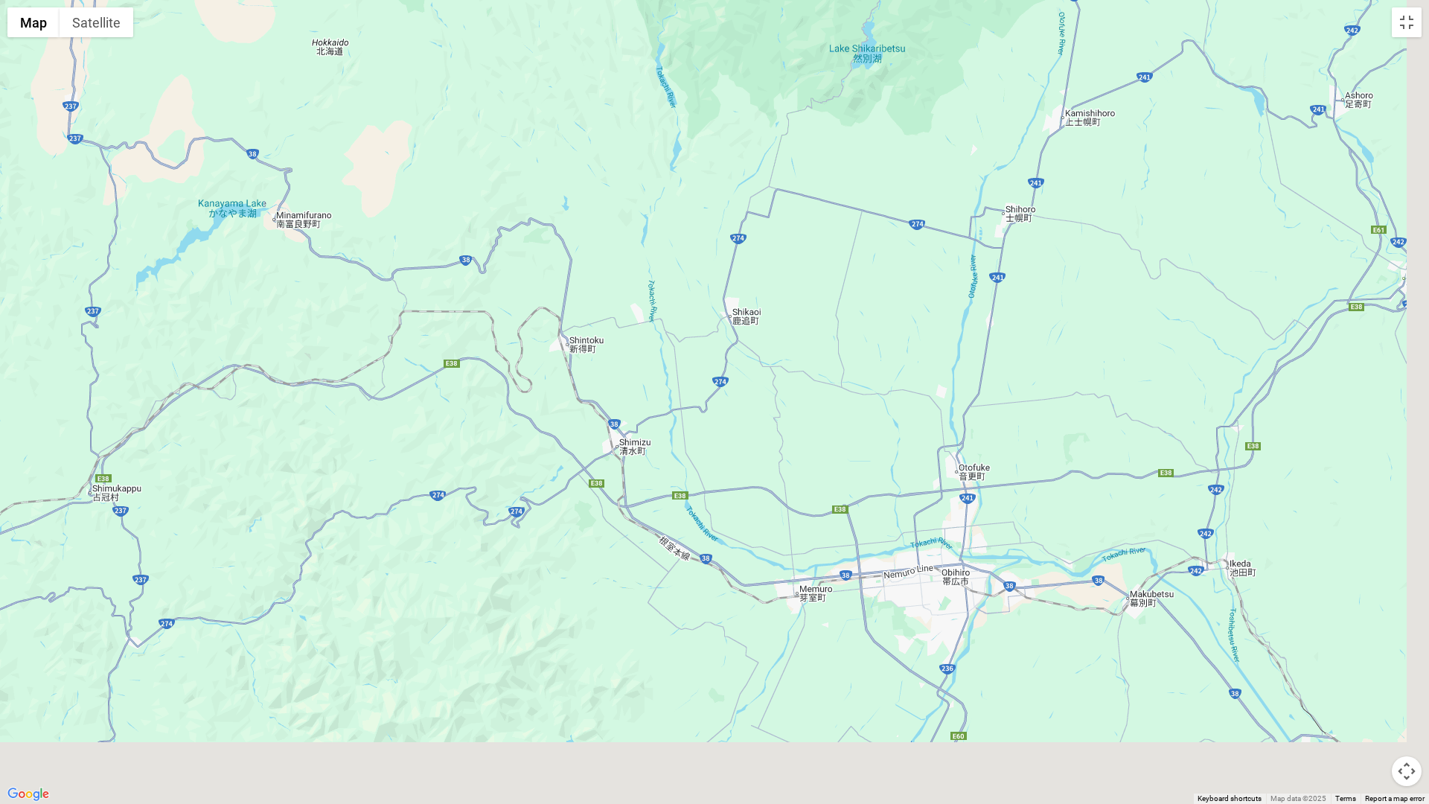
drag, startPoint x: 904, startPoint y: 432, endPoint x: 569, endPoint y: 284, distance: 367.2
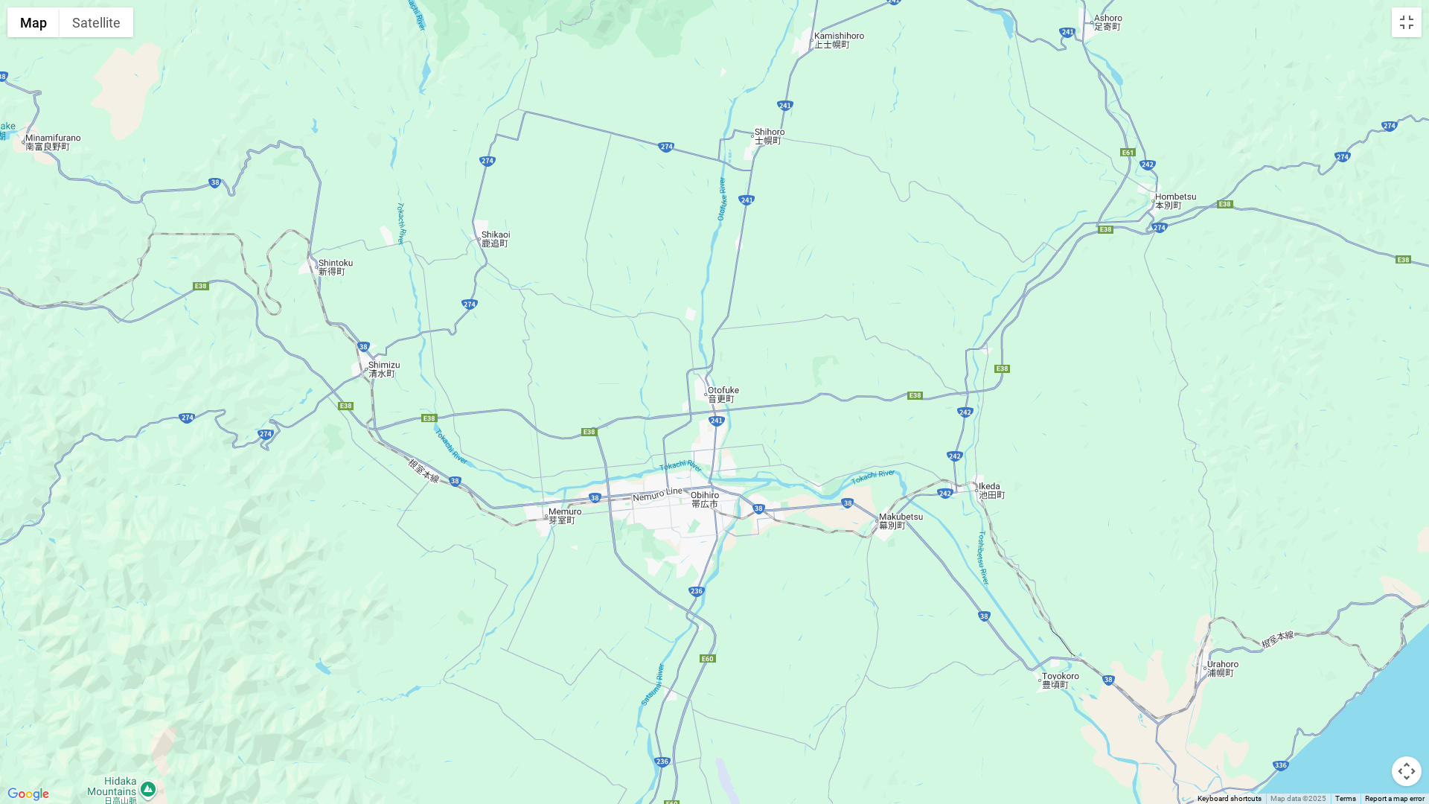
drag, startPoint x: 741, startPoint y: 361, endPoint x: 1038, endPoint y: 454, distance: 311.2
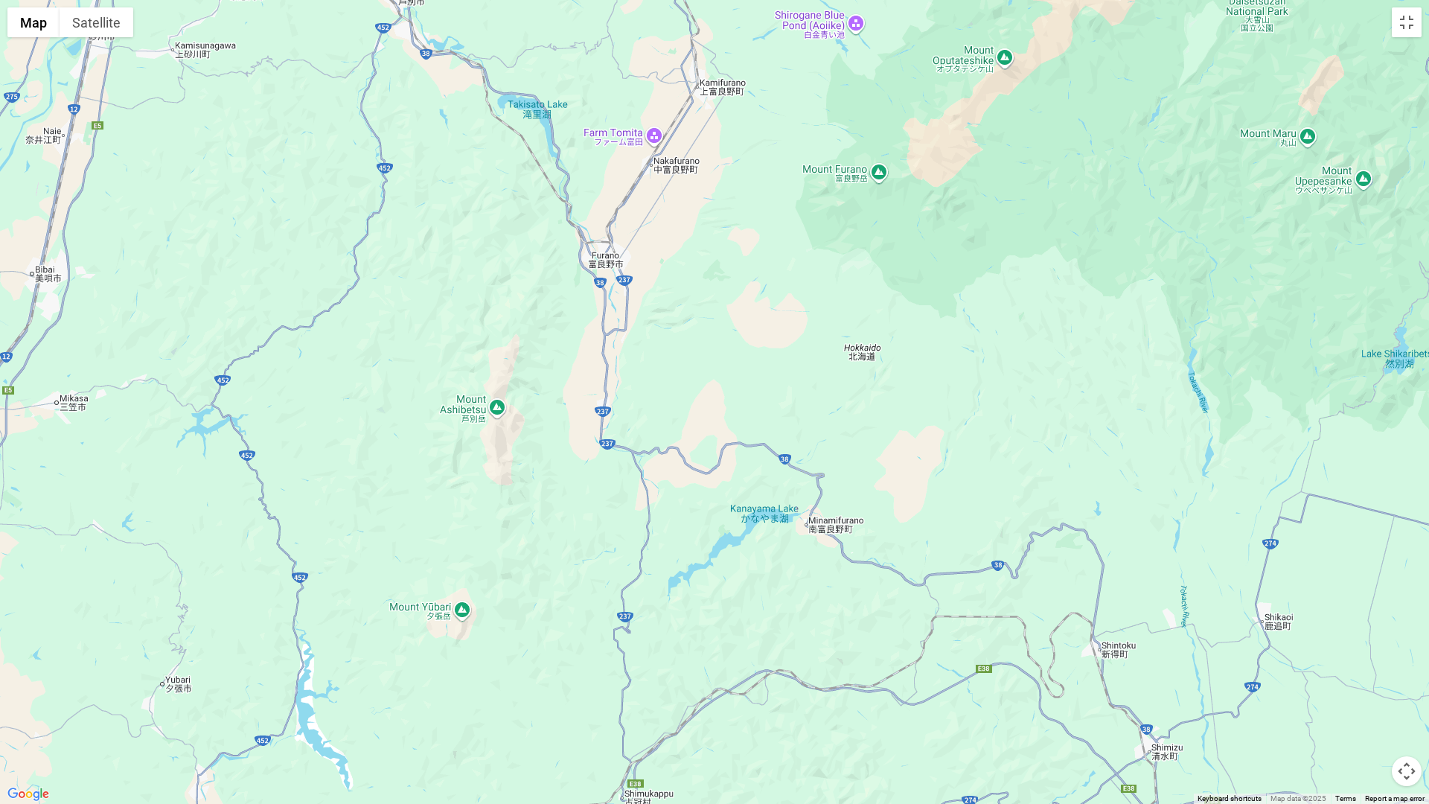
drag, startPoint x: 653, startPoint y: 365, endPoint x: 861, endPoint y: 581, distance: 300.6
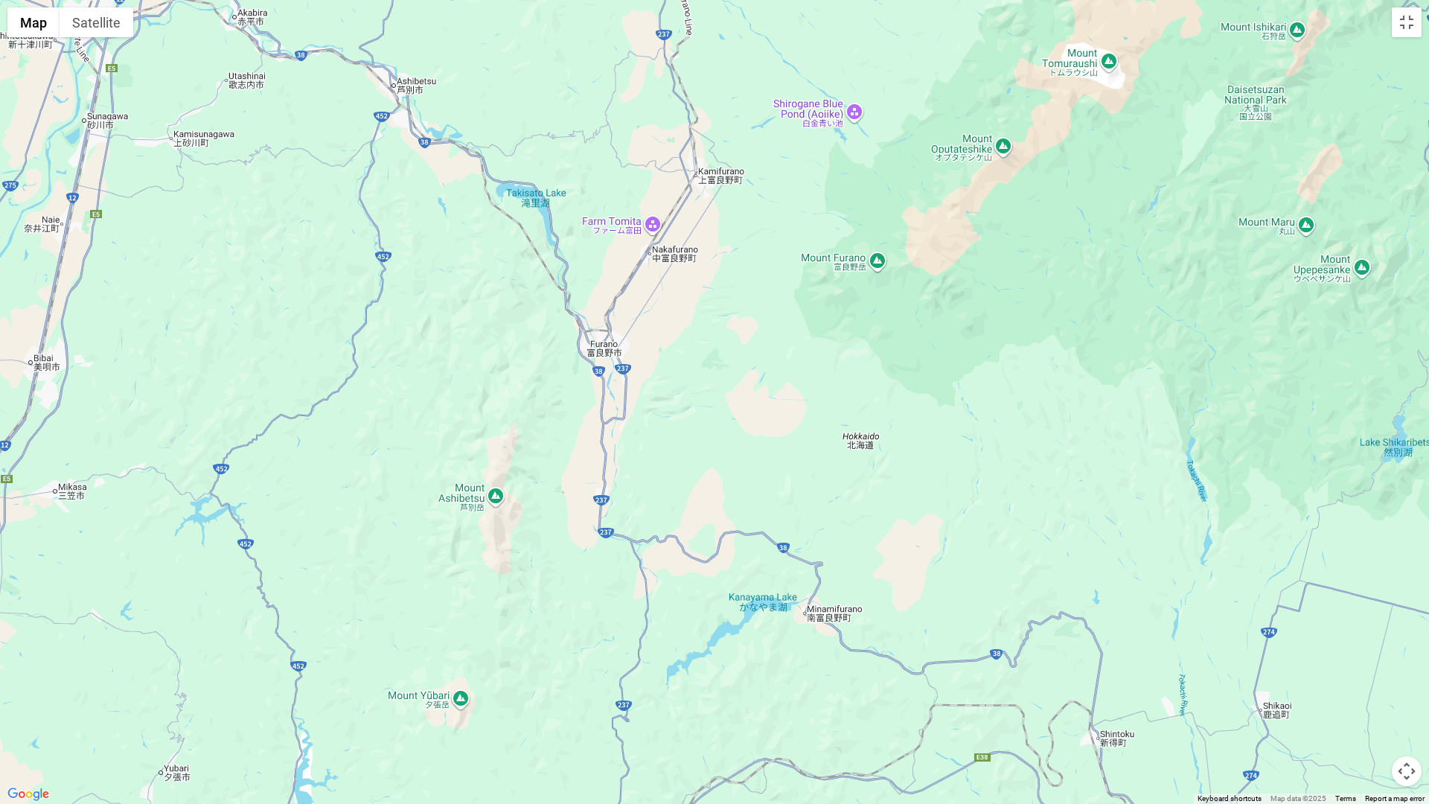
drag, startPoint x: 781, startPoint y: 456, endPoint x: 765, endPoint y: 525, distance: 71.7
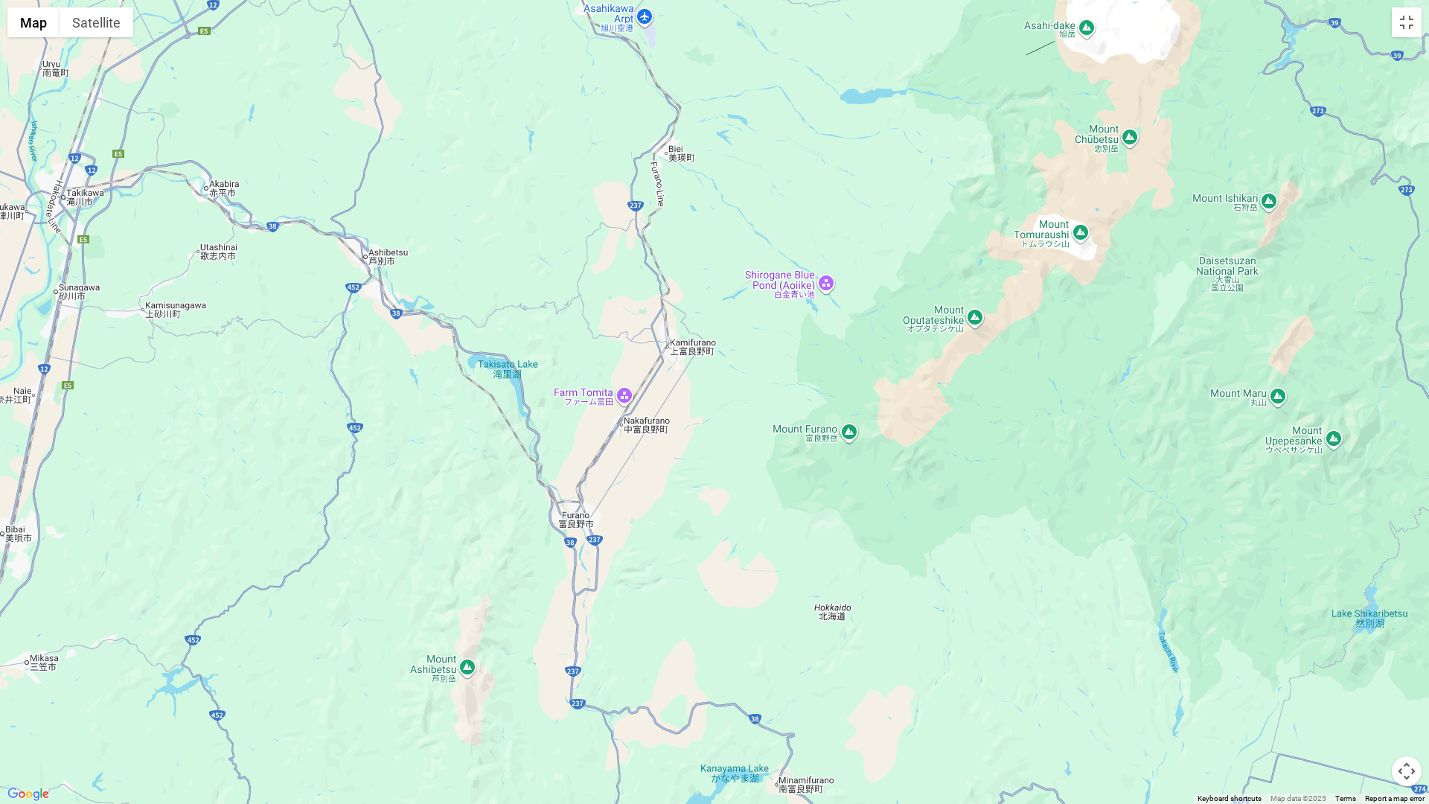
drag, startPoint x: 759, startPoint y: 368, endPoint x: 750, endPoint y: 527, distance: 158.8
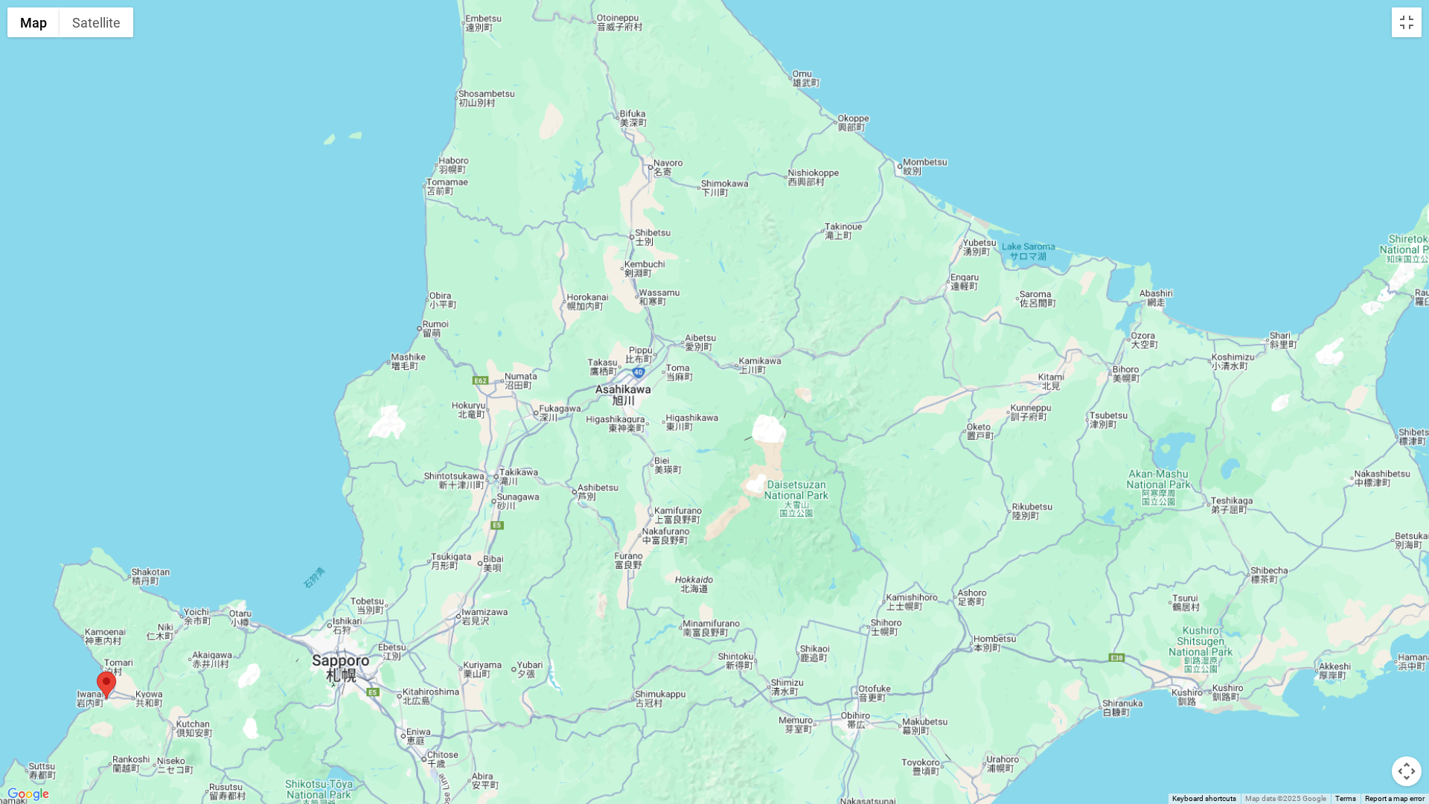
drag, startPoint x: 883, startPoint y: 356, endPoint x: 747, endPoint y: 471, distance: 178.5
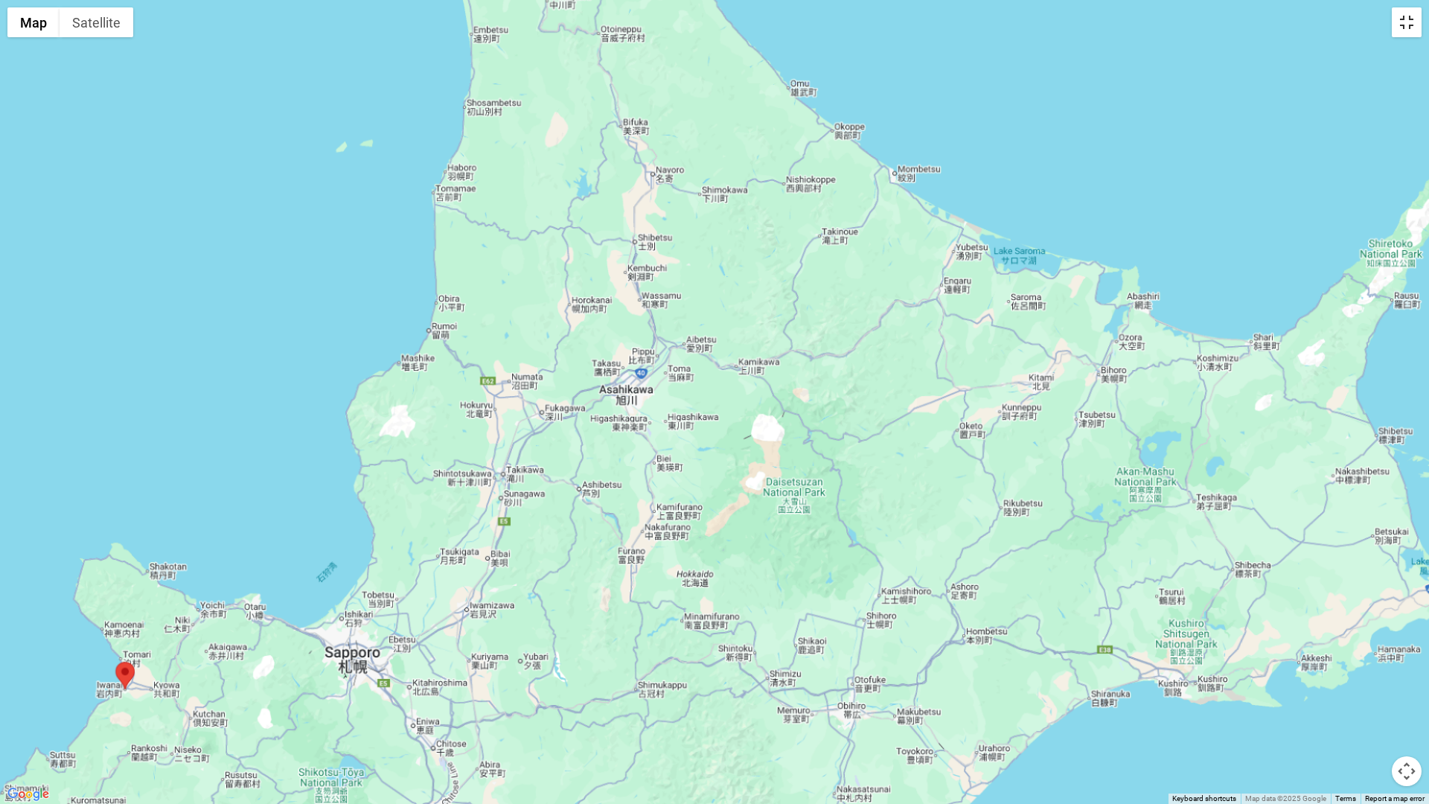
click at [1411, 20] on button "Toggle fullscreen view" at bounding box center [1407, 22] width 30 height 30
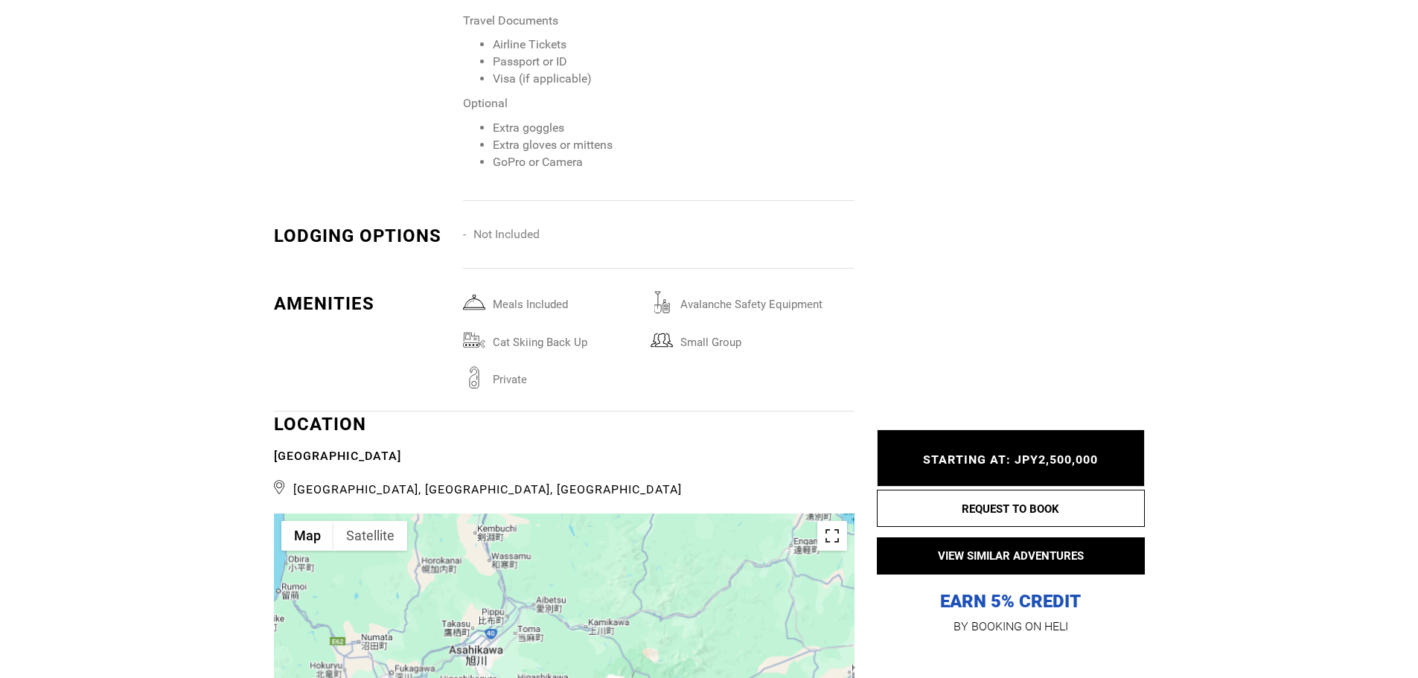
scroll to position [3498, 0]
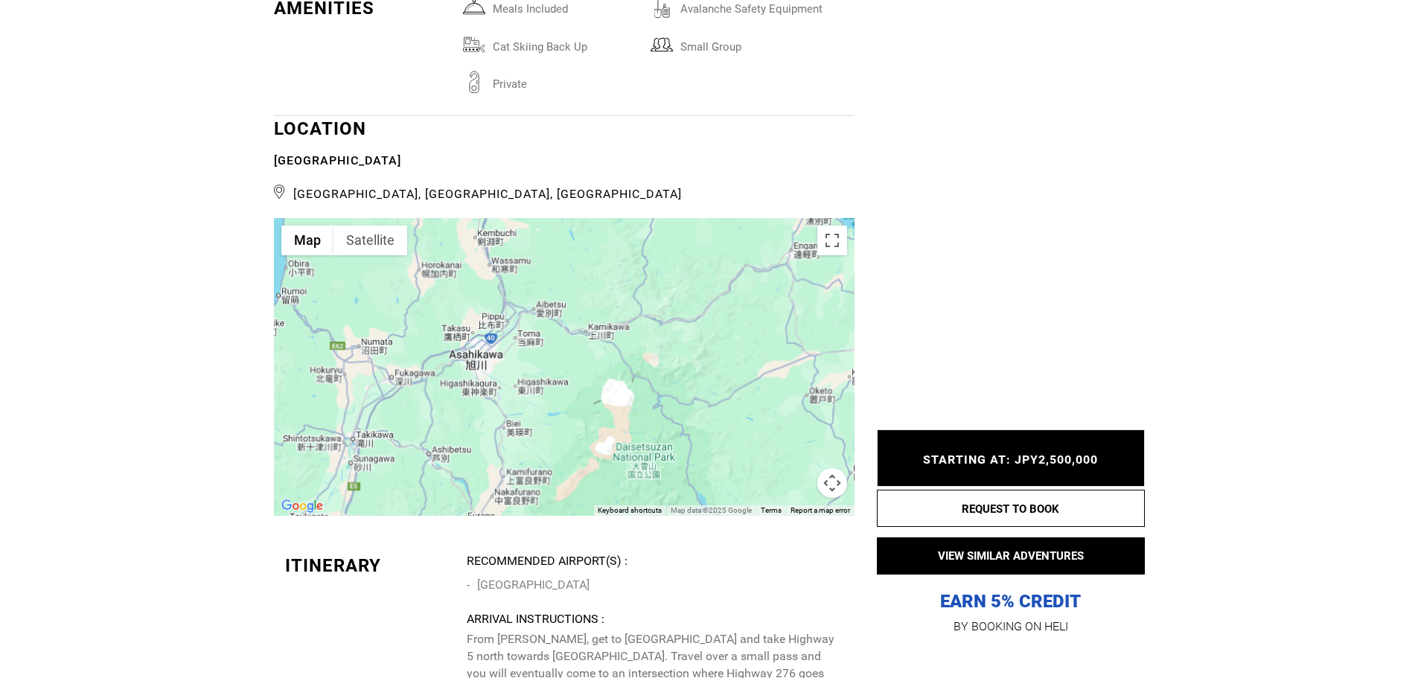
click at [475, 287] on div at bounding box center [564, 367] width 581 height 298
click at [832, 226] on button "Toggle fullscreen view" at bounding box center [832, 241] width 30 height 30
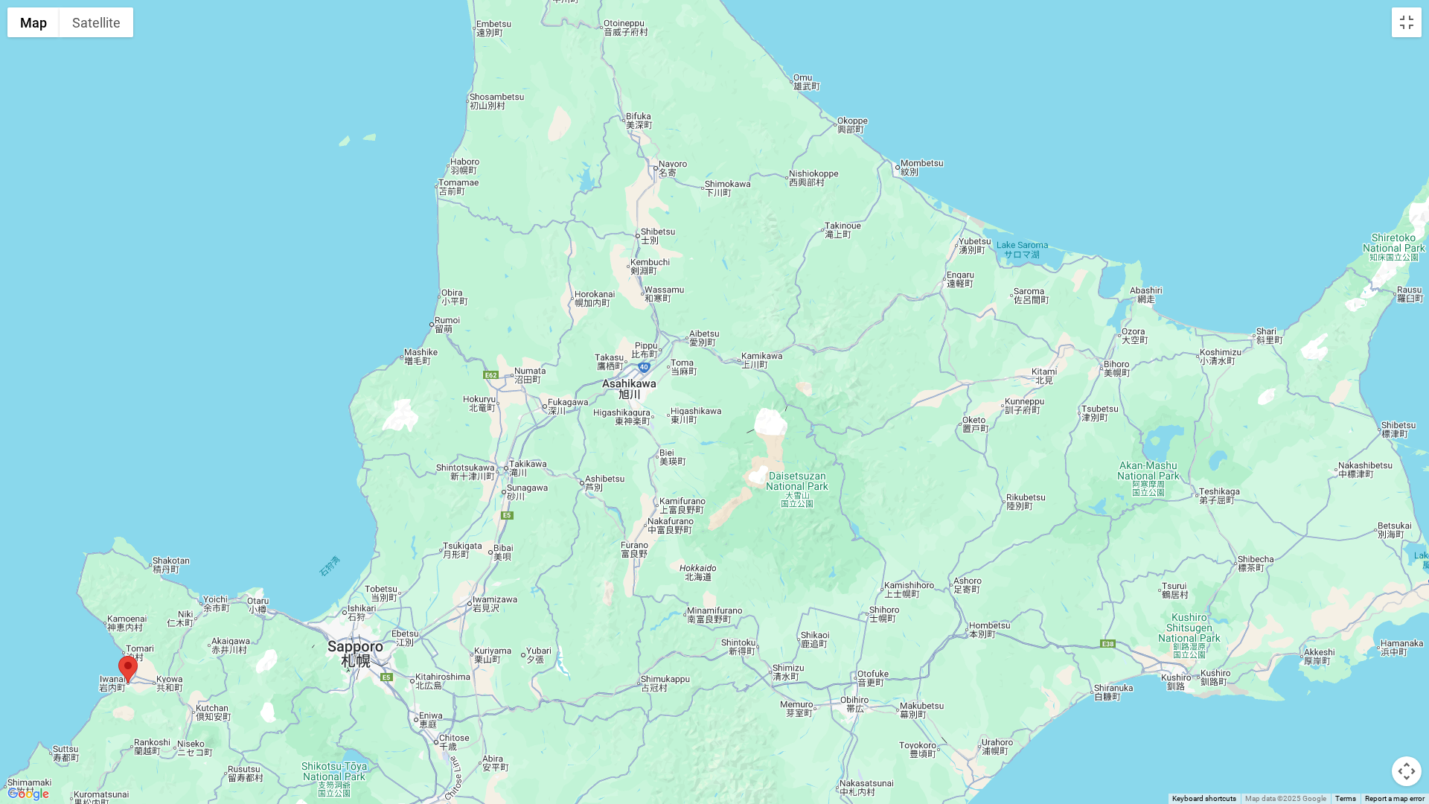
drag, startPoint x: 750, startPoint y: 372, endPoint x: 752, endPoint y: 365, distance: 8.0
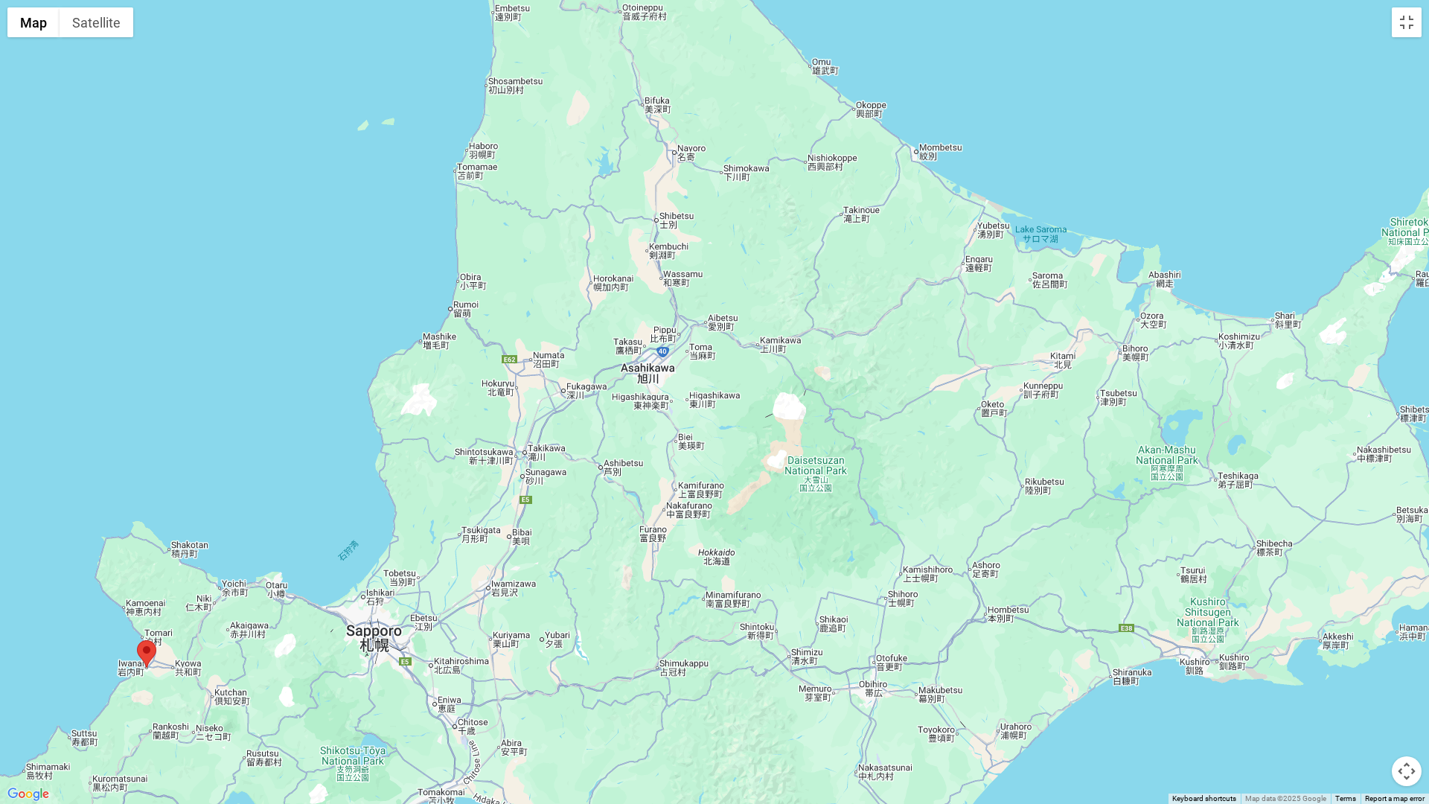
drag, startPoint x: 673, startPoint y: 479, endPoint x: 703, endPoint y: 456, distance: 38.1
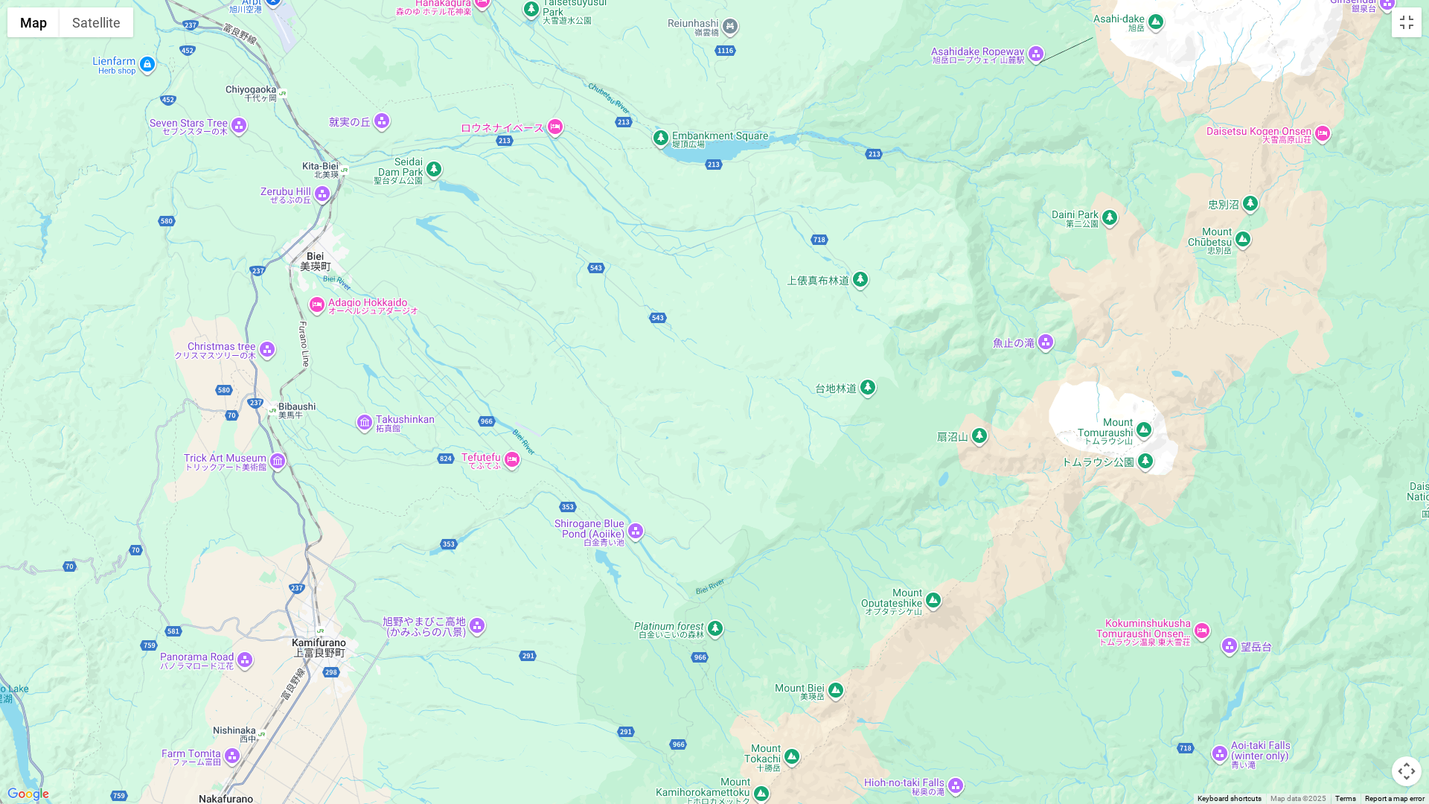
drag, startPoint x: 908, startPoint y: 430, endPoint x: 331, endPoint y: 330, distance: 585.5
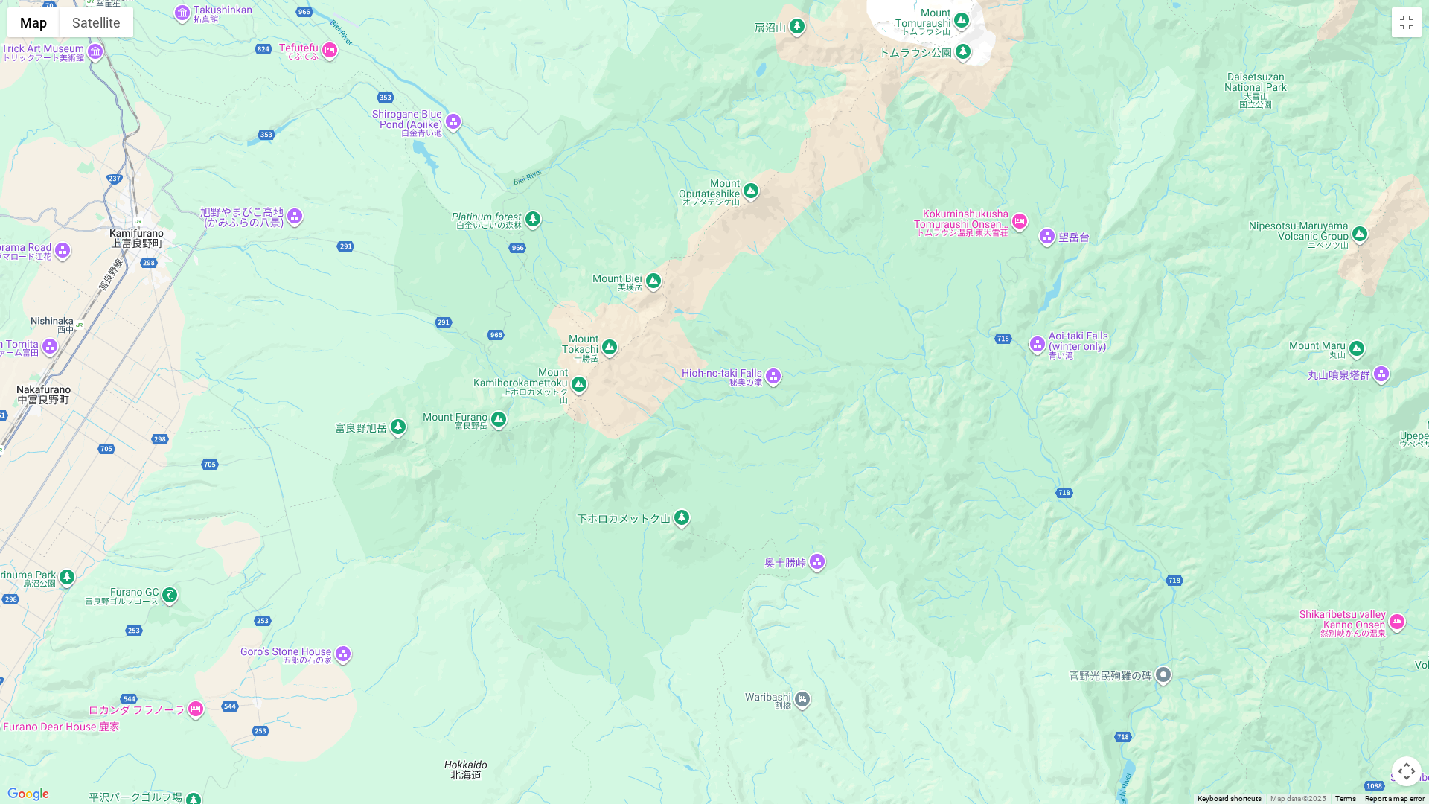
drag, startPoint x: 707, startPoint y: 656, endPoint x: 604, endPoint y: 266, distance: 402.8
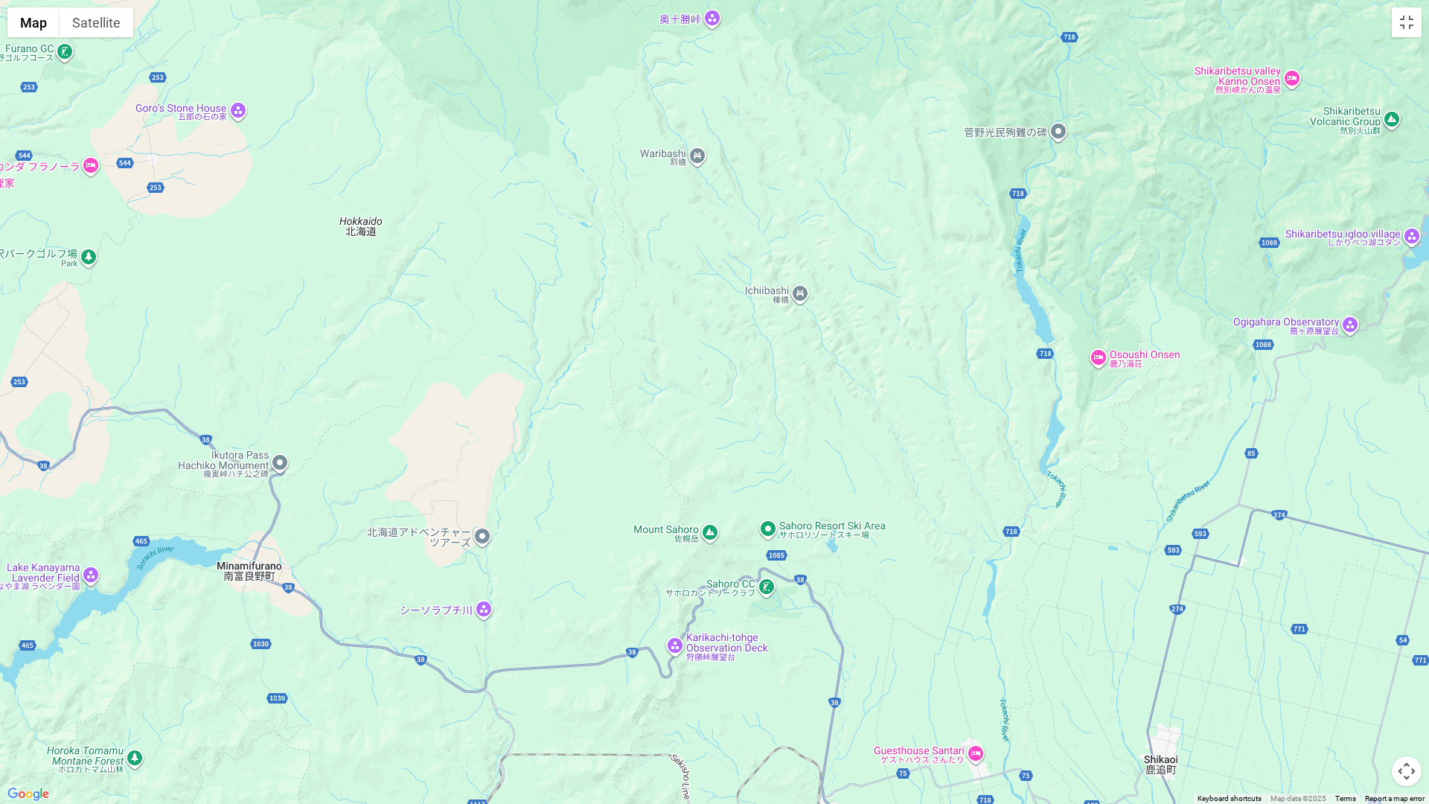
drag, startPoint x: 614, startPoint y: 409, endPoint x: 586, endPoint y: 162, distance: 249.5
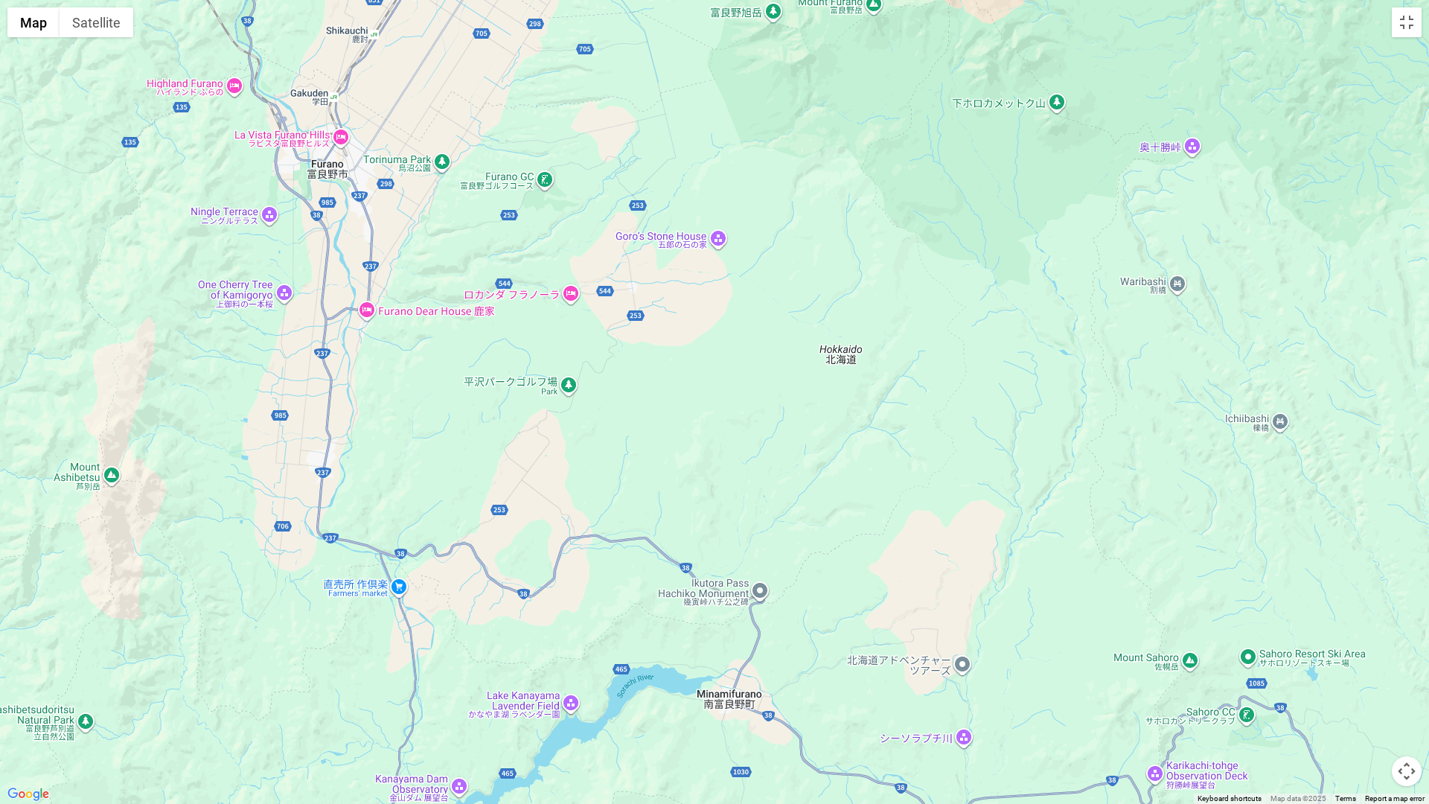
drag, startPoint x: 526, startPoint y: 339, endPoint x: 994, endPoint y: 516, distance: 499.9
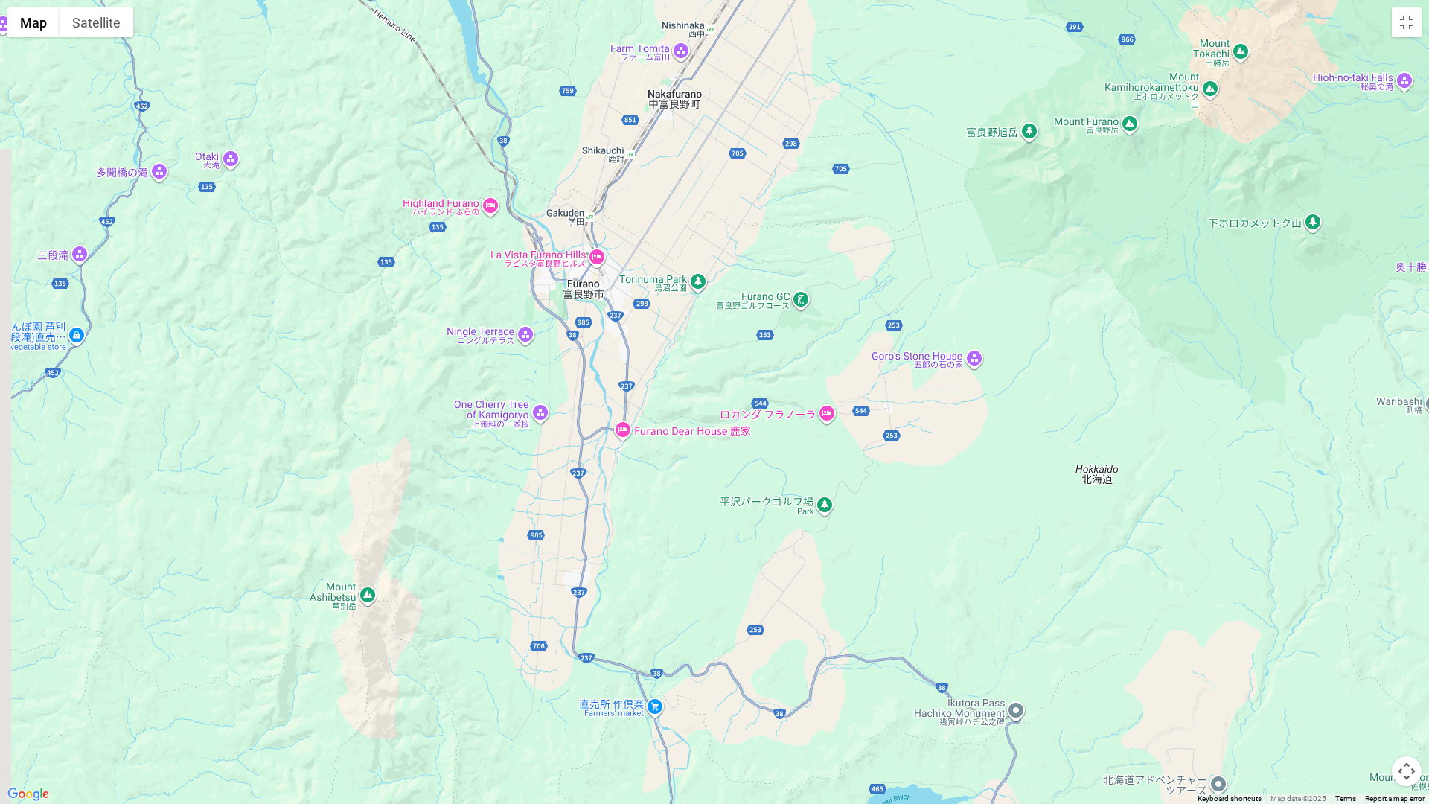
drag, startPoint x: 1107, startPoint y: 594, endPoint x: 1372, endPoint y: 722, distance: 294.9
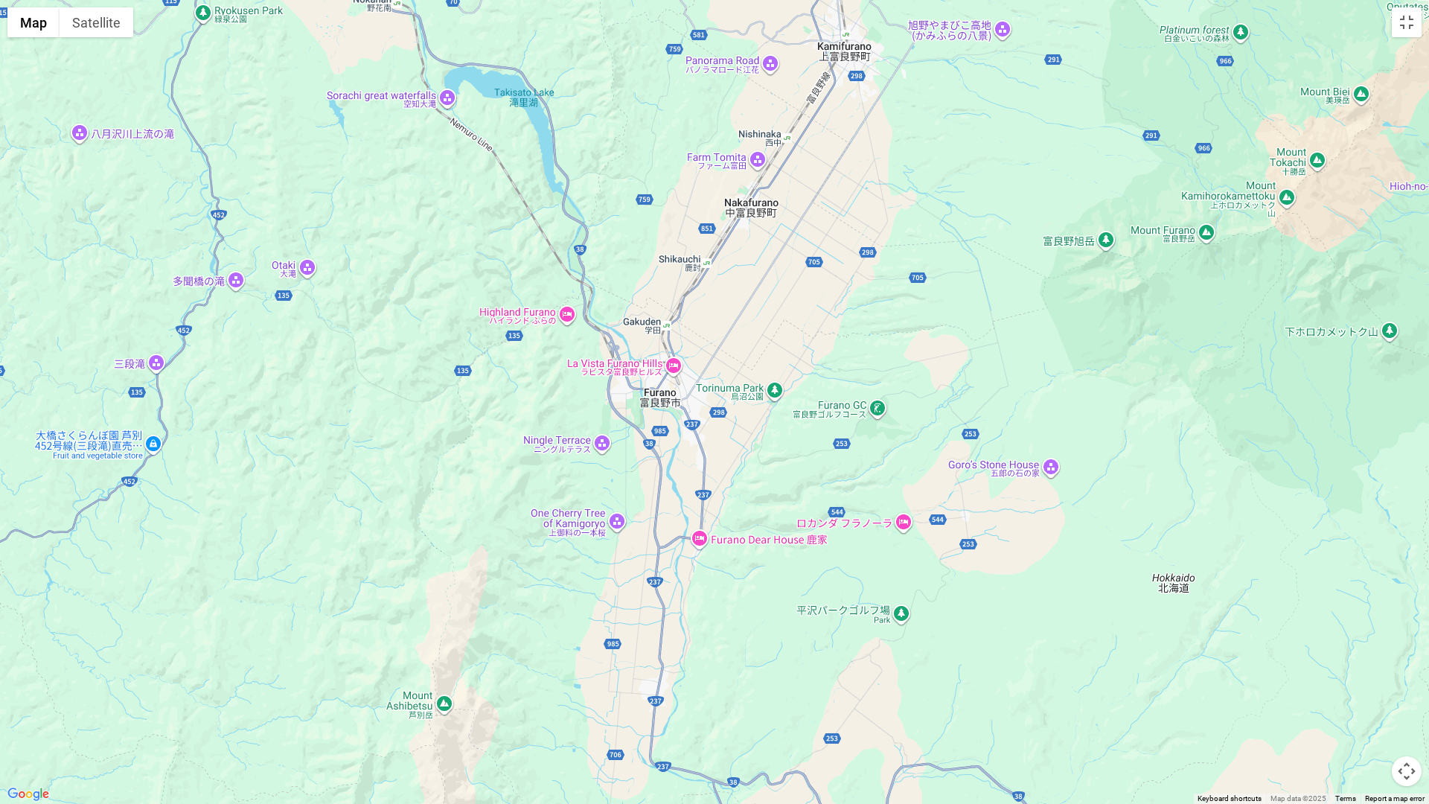
drag, startPoint x: 1252, startPoint y: 668, endPoint x: 1283, endPoint y: 758, distance: 95.3
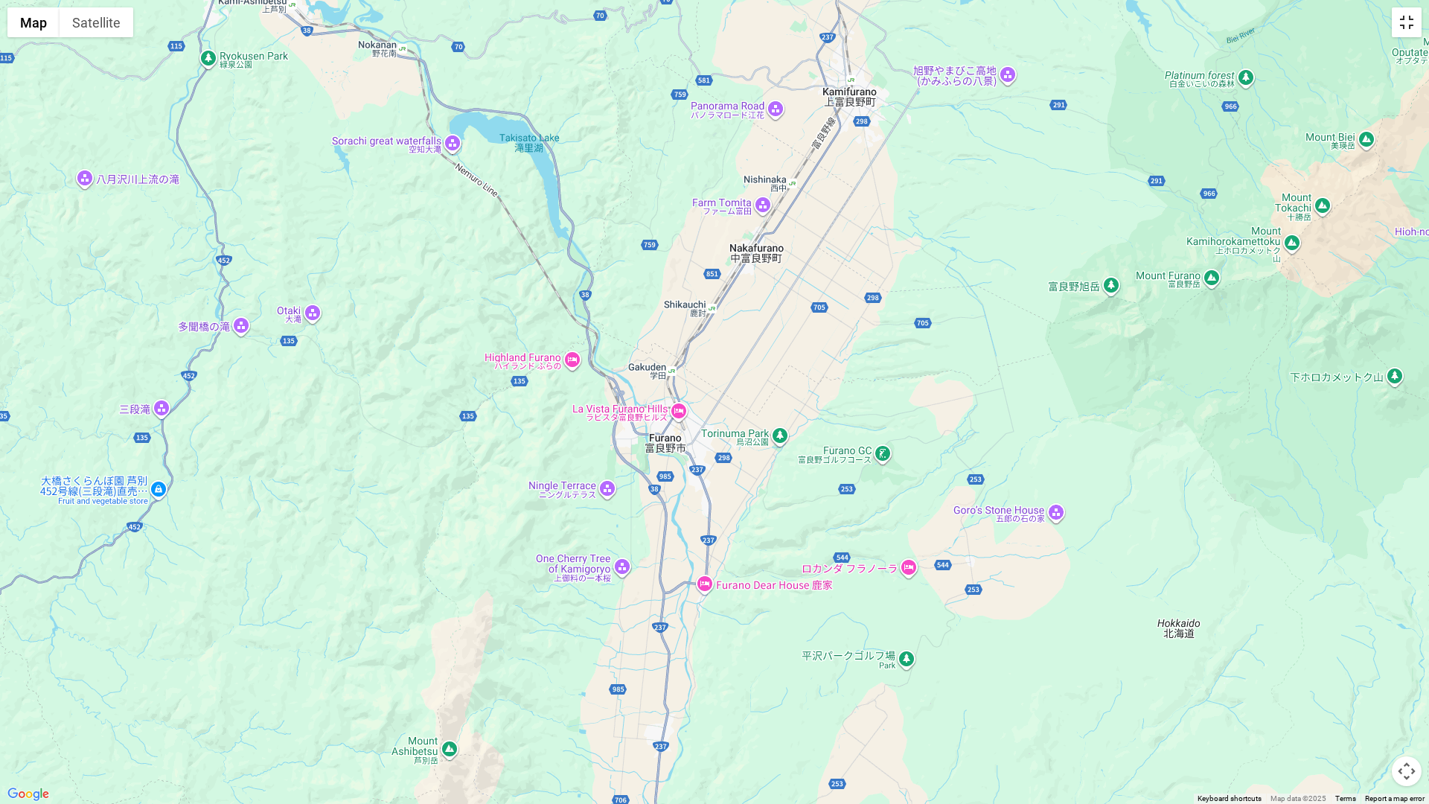
click at [1406, 22] on button "Toggle fullscreen view" at bounding box center [1407, 22] width 30 height 30
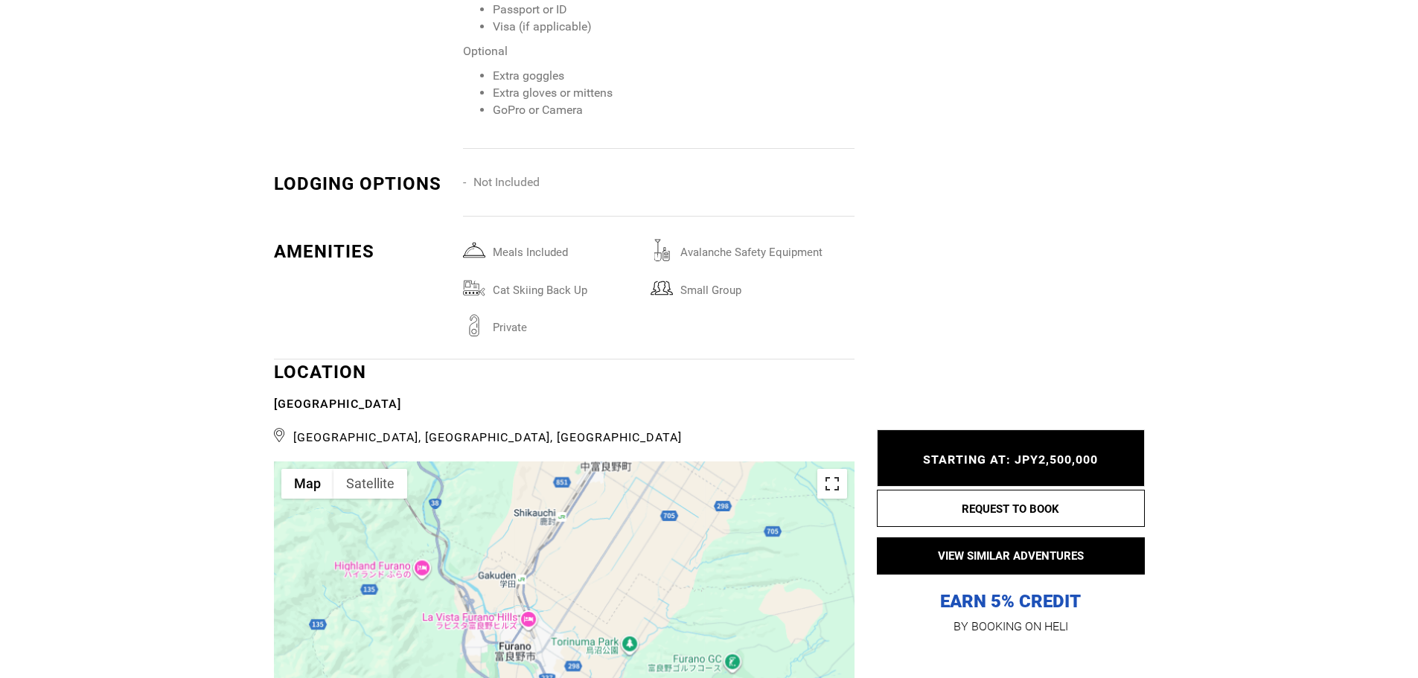
scroll to position [3424, 0]
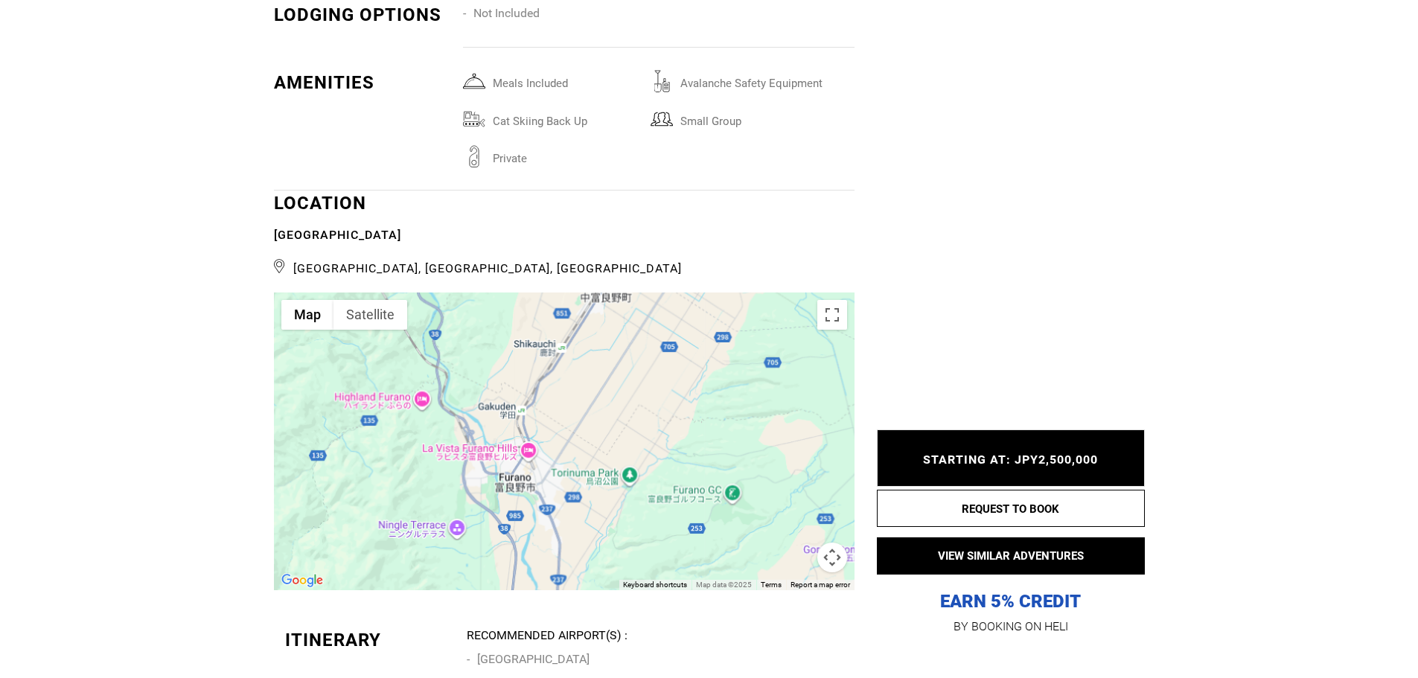
click at [579, 394] on div at bounding box center [564, 442] width 581 height 298
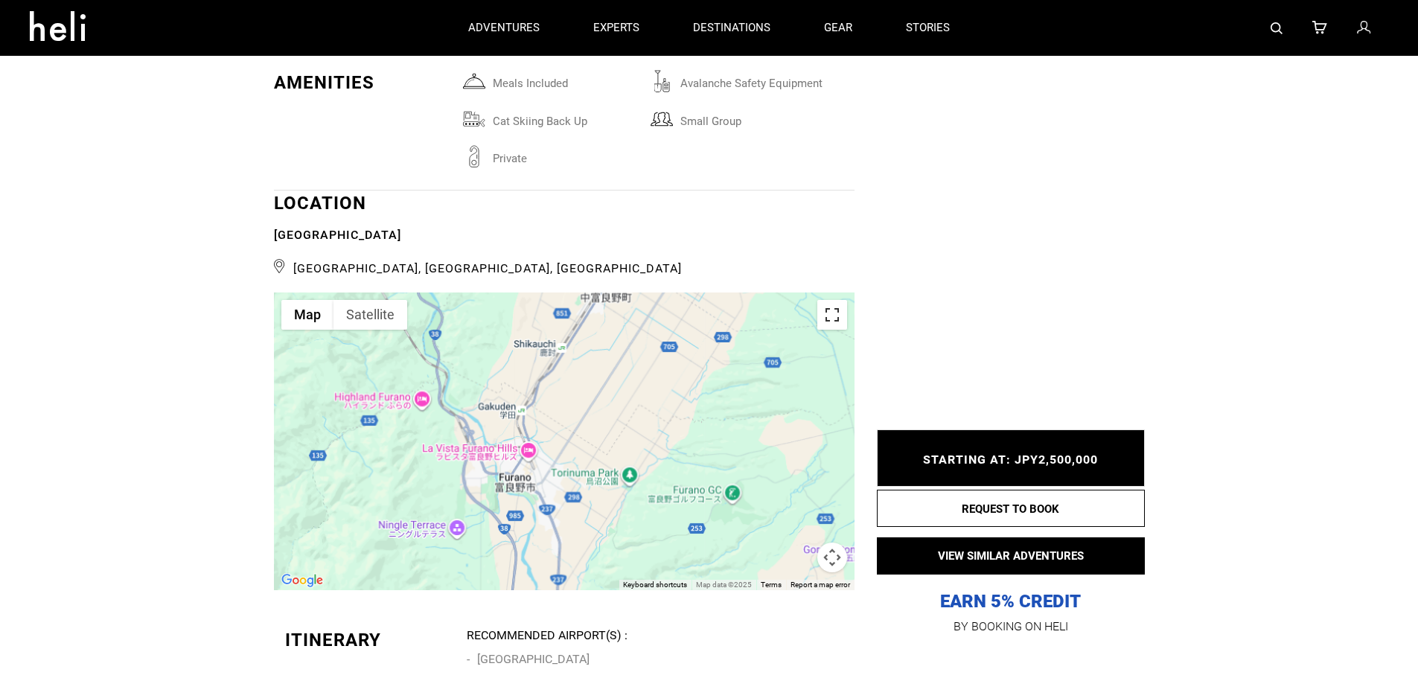
click at [837, 300] on button "Toggle fullscreen view" at bounding box center [832, 315] width 30 height 30
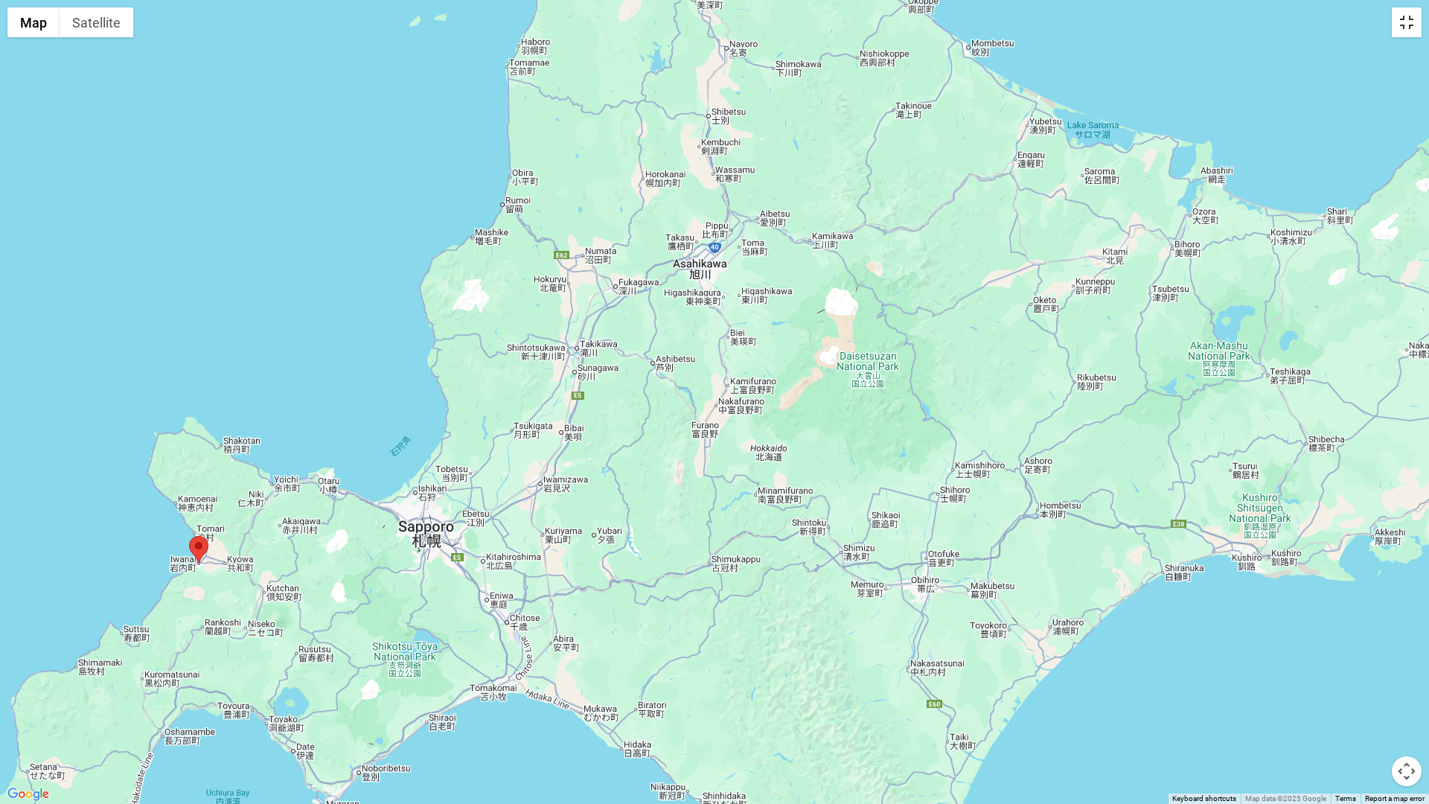
click at [1399, 19] on button "Toggle fullscreen view" at bounding box center [1407, 22] width 30 height 30
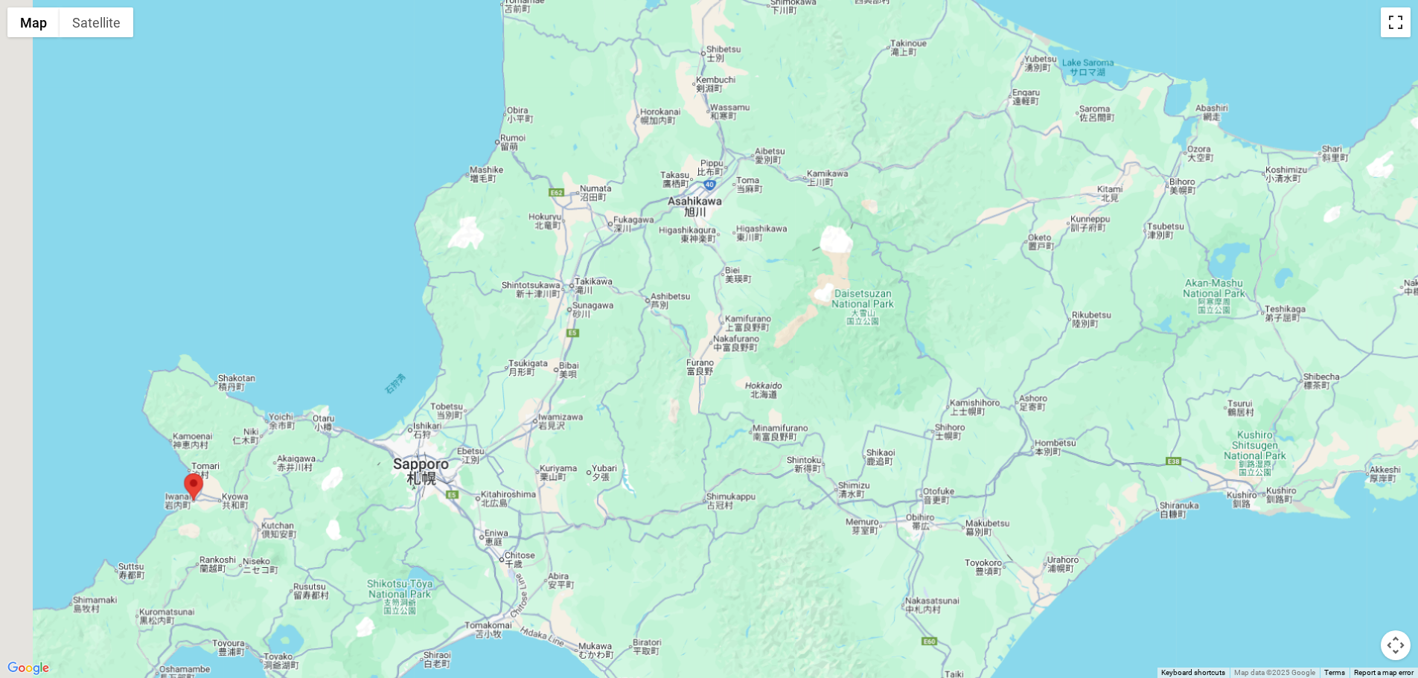
scroll to position [447, 0]
